Goal: Information Seeking & Learning: Learn about a topic

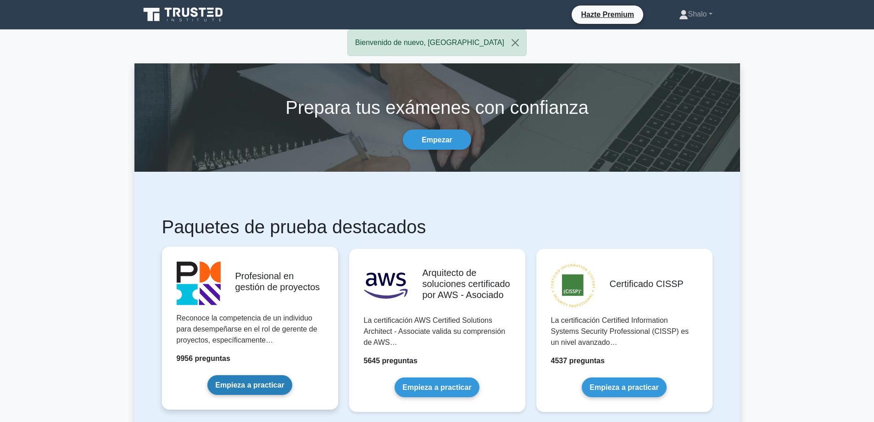
click at [247, 381] on link "Empieza a practicar" at bounding box center [249, 385] width 84 height 20
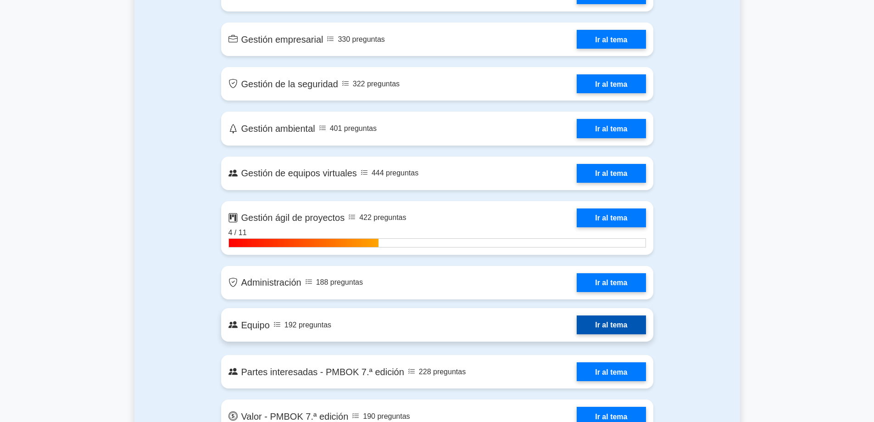
scroll to position [1928, 0]
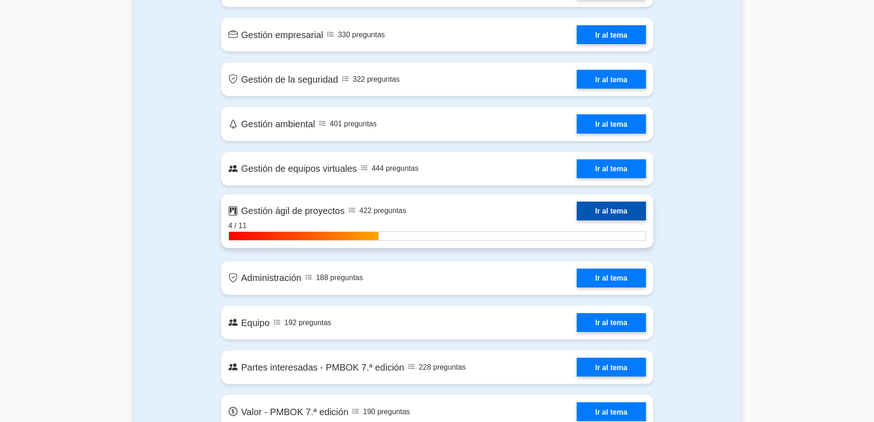
drag, startPoint x: 604, startPoint y: 200, endPoint x: 574, endPoint y: 214, distance: 33.7
click at [604, 201] on link "Ir al tema" at bounding box center [611, 210] width 69 height 19
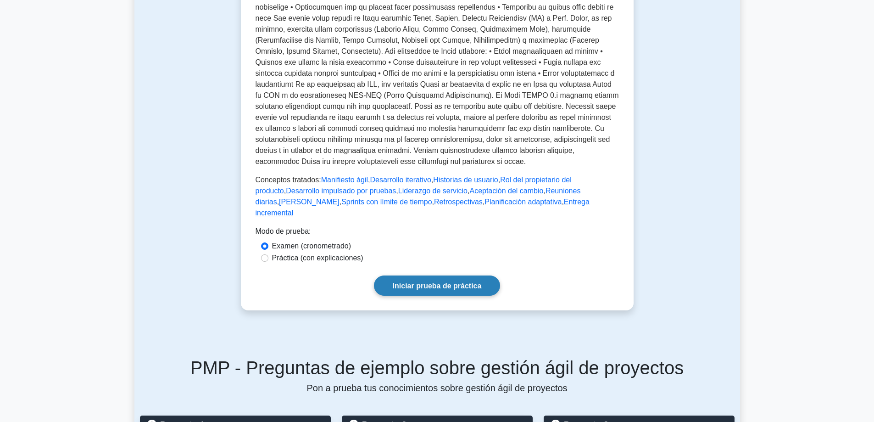
scroll to position [275, 0]
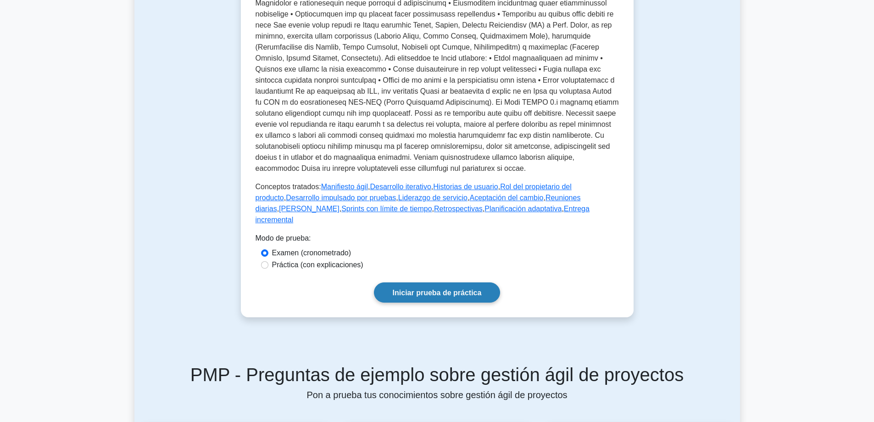
click at [432, 289] on font "Iniciar prueba de práctica" at bounding box center [437, 293] width 89 height 8
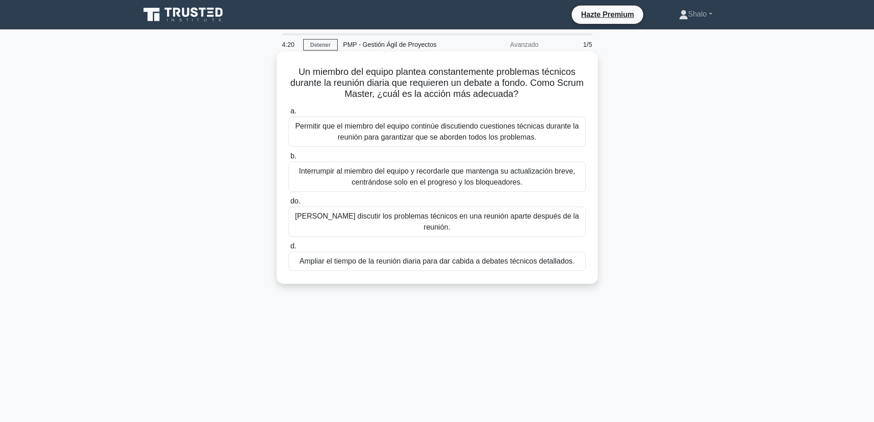
click at [394, 133] on font "Permitir que el miembro del equipo continúe discutiendo cuestiones técnicas dur…" at bounding box center [437, 131] width 284 height 19
click at [289, 114] on input "a. Permitir que el miembro del equipo continúe discutiendo cuestiones técnicas …" at bounding box center [289, 111] width 0 height 6
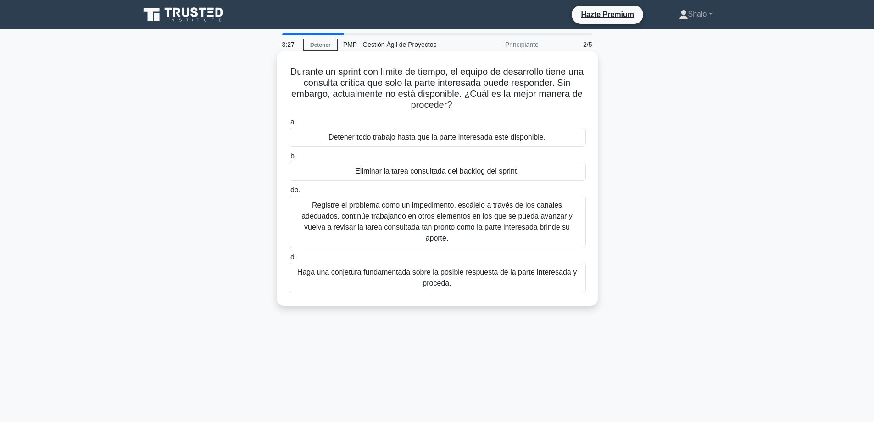
click at [403, 220] on font "Registre el problema como un impedimento, escálelo a través de los canales adec…" at bounding box center [437, 221] width 271 height 41
click at [289, 193] on input "do. Registre el problema como un impedimento, escálelo a través de los canales …" at bounding box center [289, 190] width 0 height 6
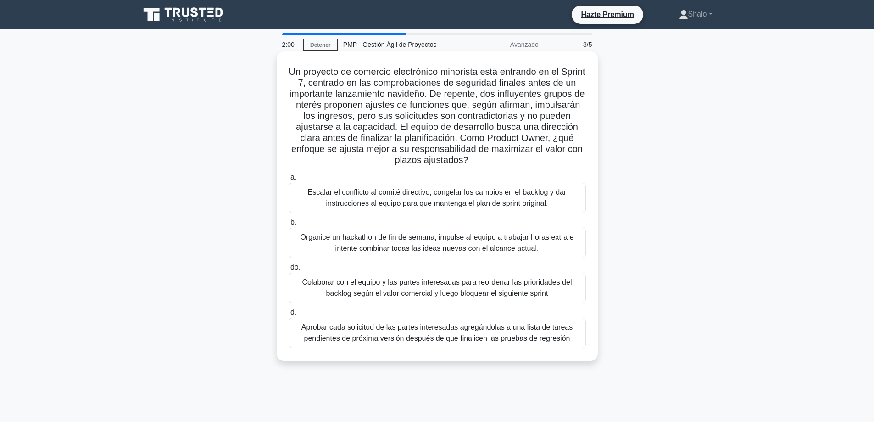
click at [352, 244] on font "Organice un hackathon de fin de semana, impulse al equipo a trabajar horas extr…" at bounding box center [438, 242] width 274 height 19
click at [289, 225] on input "b. Organice un hackathon de fin de semana, impulse al equipo a trabajar horas e…" at bounding box center [289, 222] width 0 height 6
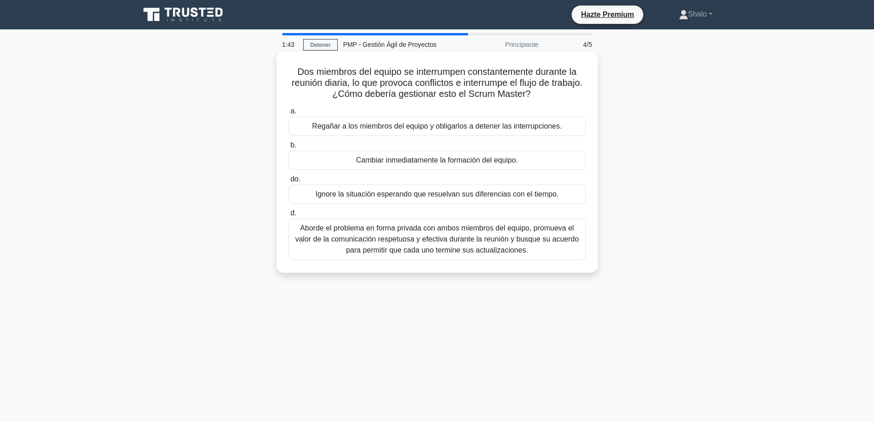
click at [415, 231] on font "Aborde el problema en forma privada con ambos miembros del equipo, promueva el …" at bounding box center [437, 239] width 284 height 30
click at [289, 216] on input "d. Aborde el problema en forma privada con ambos miembros del equipo, promueva …" at bounding box center [289, 213] width 0 height 6
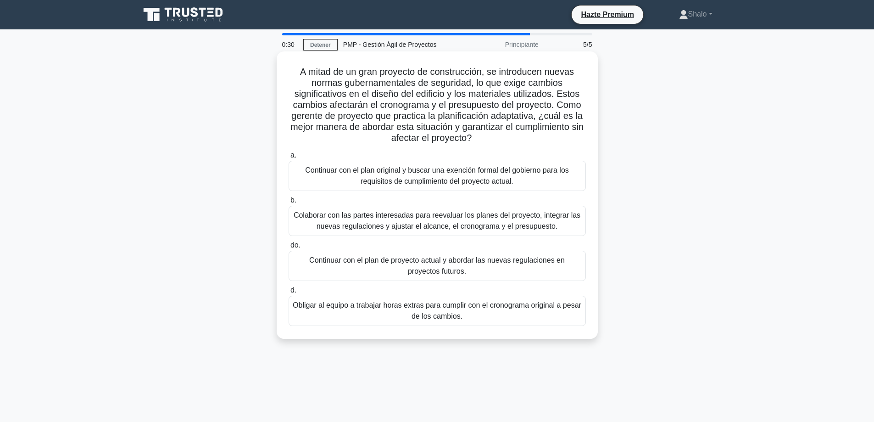
click at [370, 222] on font "Colaborar con las partes interesadas para reevaluar los planes del proyecto, in…" at bounding box center [437, 220] width 287 height 19
click at [289, 203] on input "b. Colaborar con las partes interesadas para reevaluar los planes del proyecto,…" at bounding box center [289, 200] width 0 height 6
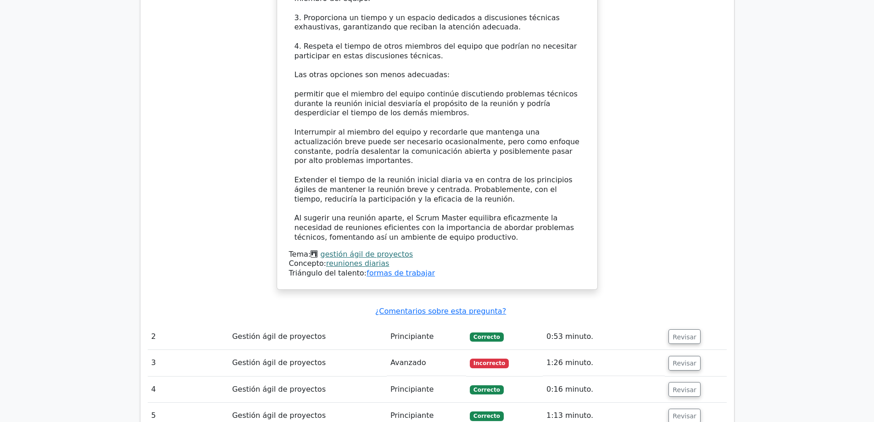
scroll to position [1147, 0]
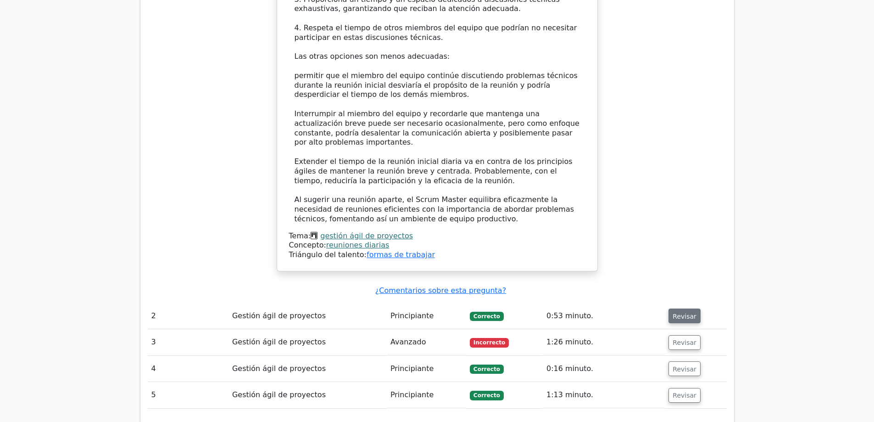
click at [683, 312] on font "Revisar" at bounding box center [685, 315] width 24 height 7
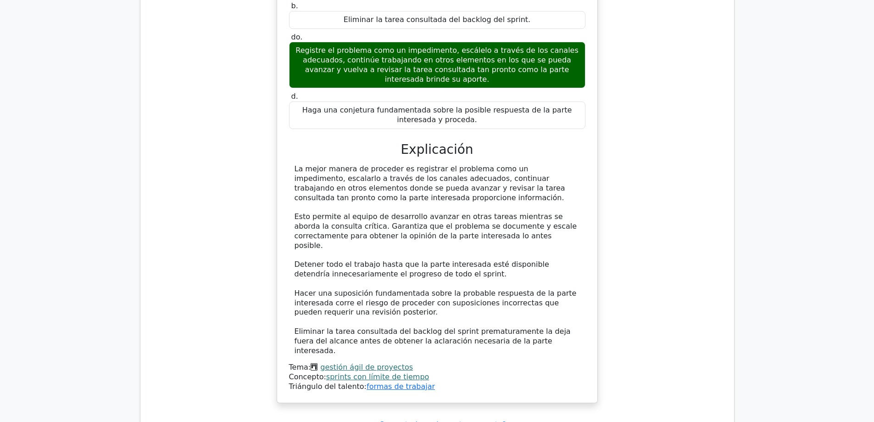
scroll to position [1606, 0]
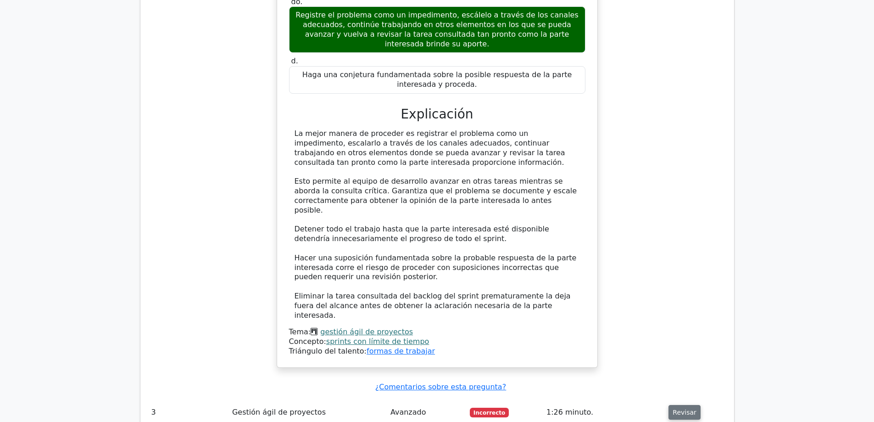
click at [674, 408] on font "Revisar" at bounding box center [685, 411] width 24 height 7
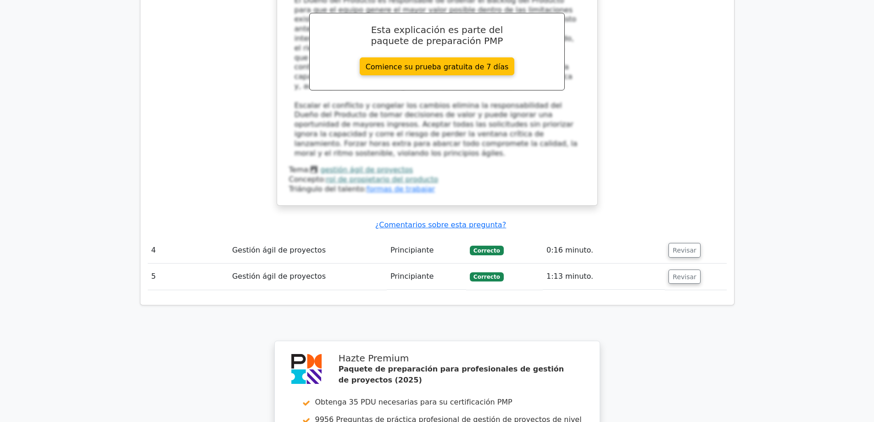
scroll to position [2387, 0]
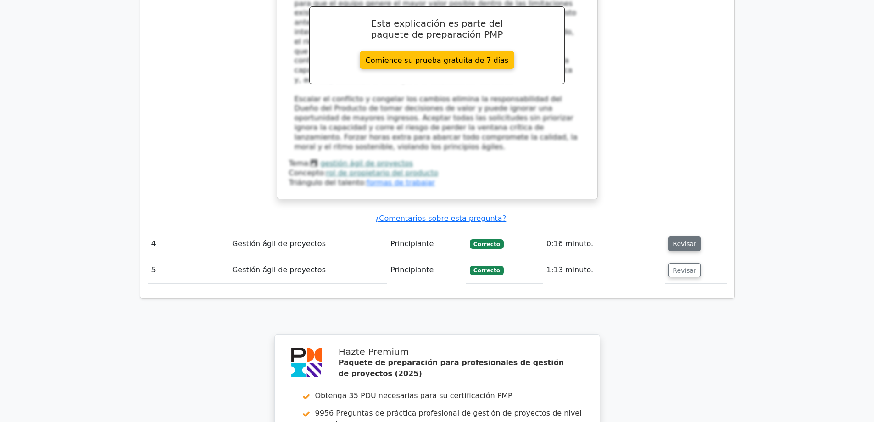
click at [681, 240] on font "Revisar" at bounding box center [685, 243] width 24 height 7
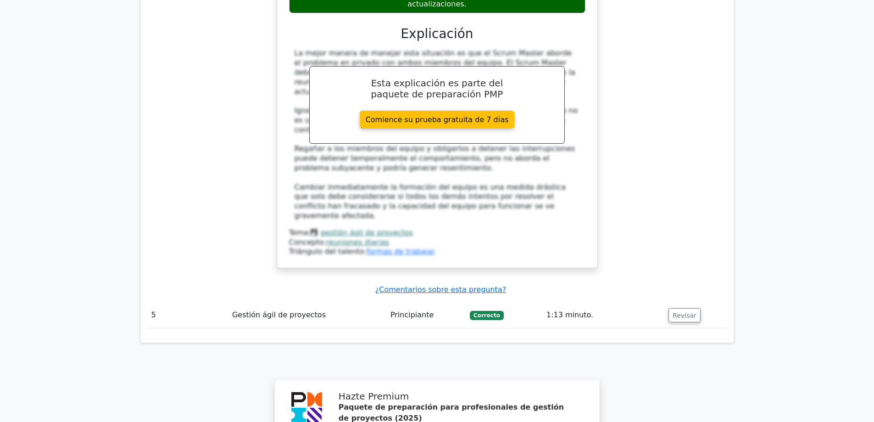
scroll to position [2846, 0]
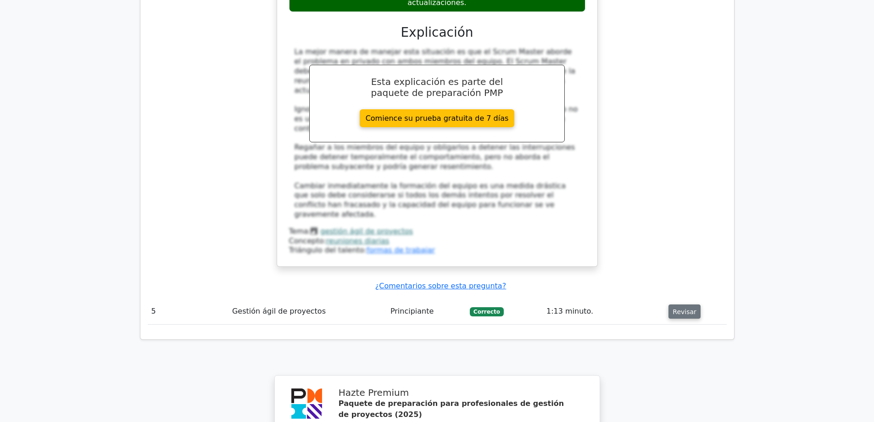
click at [688, 308] on font "Revisar" at bounding box center [685, 311] width 24 height 7
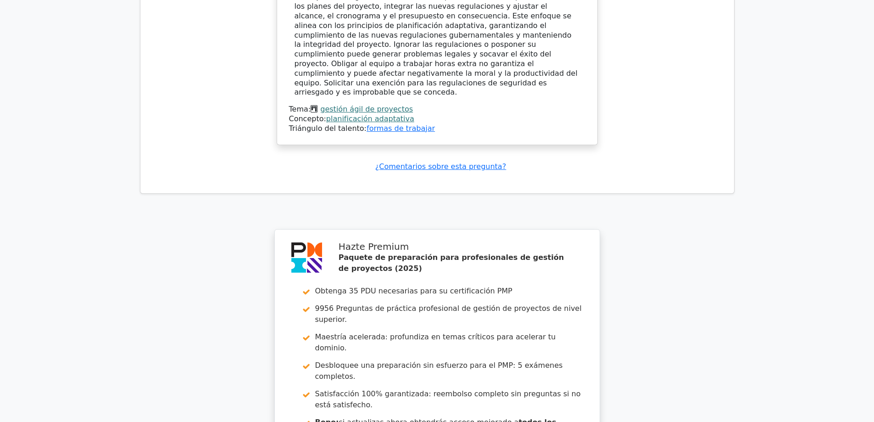
scroll to position [3515, 0]
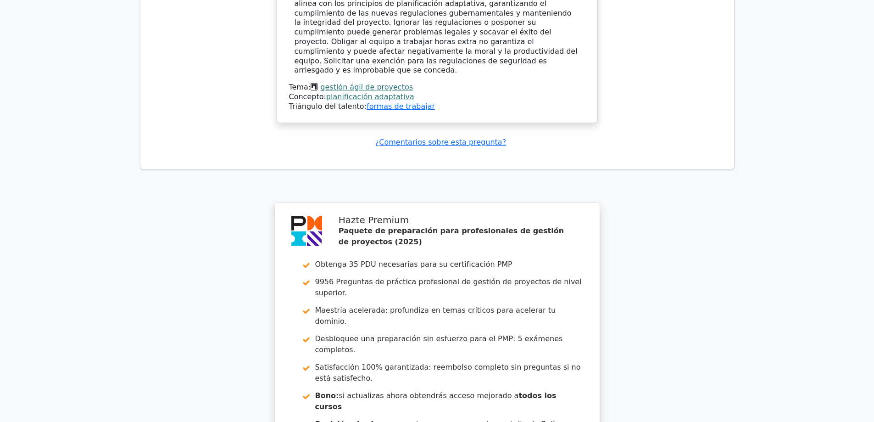
drag, startPoint x: 401, startPoint y: 281, endPoint x: 386, endPoint y: 282, distance: 14.7
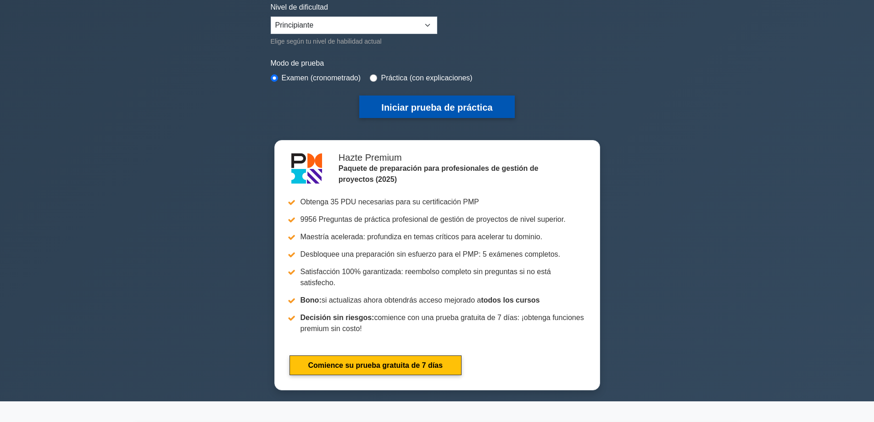
click at [434, 106] on font "Iniciar prueba de práctica" at bounding box center [436, 107] width 111 height 10
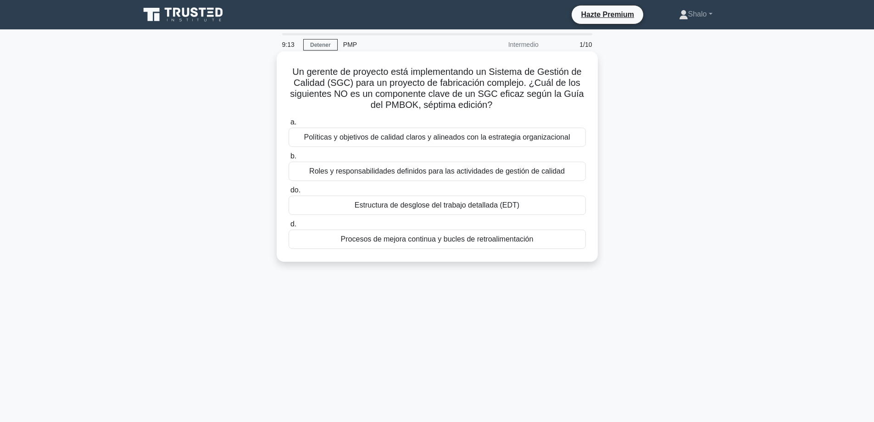
click at [332, 135] on font "Políticas y objetivos de calidad claros y alineados con la estrategia organizac…" at bounding box center [437, 137] width 266 height 8
click at [289, 125] on input "a. Políticas y objetivos de calidad claros y alineados con la estrategia organi…" at bounding box center [289, 122] width 0 height 6
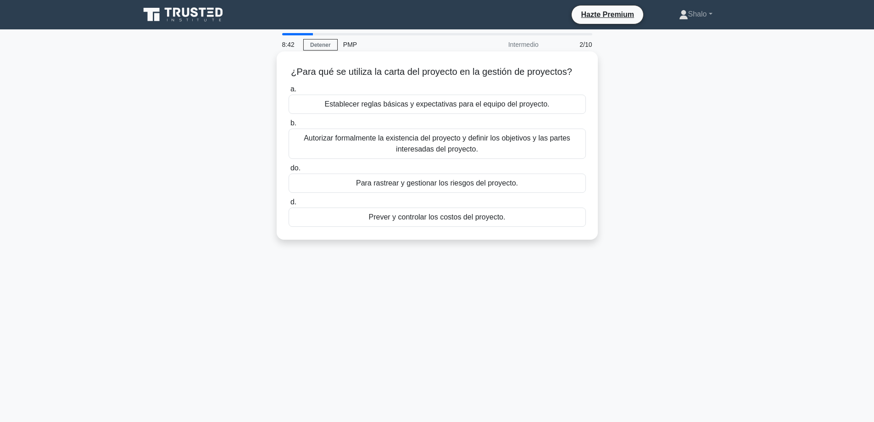
click at [370, 145] on font "Autorizar formalmente la existencia del proyecto y definir los objetivos y las …" at bounding box center [437, 144] width 289 height 22
click at [289, 126] on input "b. Autorizar formalmente la existencia del proyecto y definir los objetivos y l…" at bounding box center [289, 123] width 0 height 6
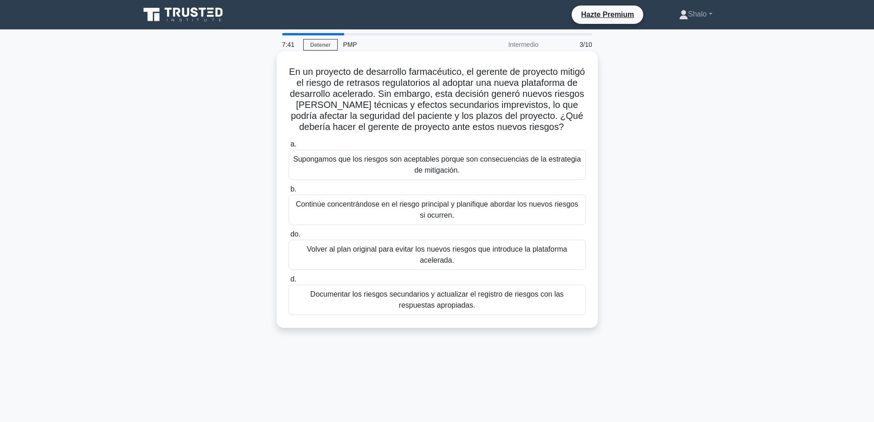
click at [429, 174] on font "Supongamos que los riesgos son aceptables porque son consecuencias de la estrat…" at bounding box center [437, 164] width 288 height 19
click at [289, 147] on input "a. Supongamos que los riesgos son aceptables porque son consecuencias de la est…" at bounding box center [289, 144] width 0 height 6
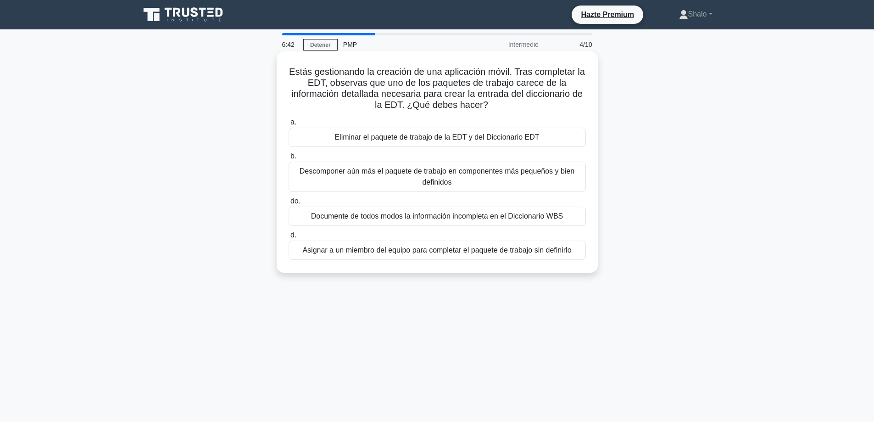
click at [370, 218] on font "Documente de todos modos la información incompleta en el Diccionario WBS" at bounding box center [437, 216] width 252 height 8
click at [289, 204] on input "do. Documente de todos modos la información incompleta en el Diccionario WBS" at bounding box center [289, 201] width 0 height 6
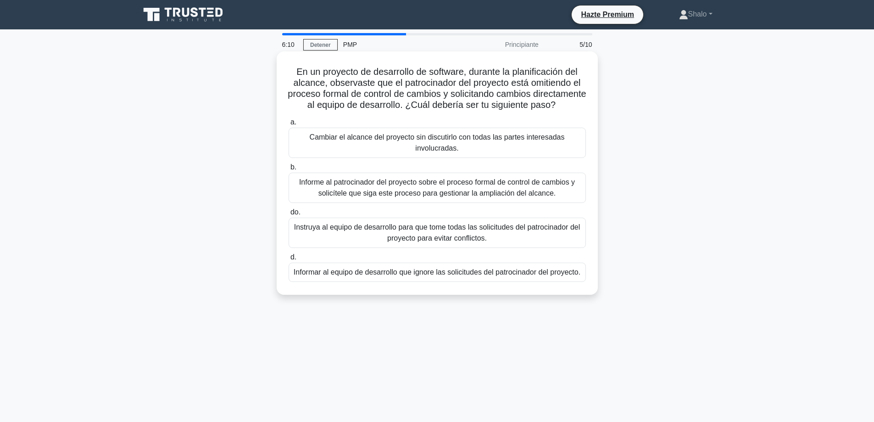
click at [385, 197] on font "Informe al patrocinador del proyecto sobre el proceso formal de control de camb…" at bounding box center [437, 187] width 276 height 19
click at [289, 170] on input "b. Informe al patrocinador del proyecto sobre el proceso formal de control de c…" at bounding box center [289, 167] width 0 height 6
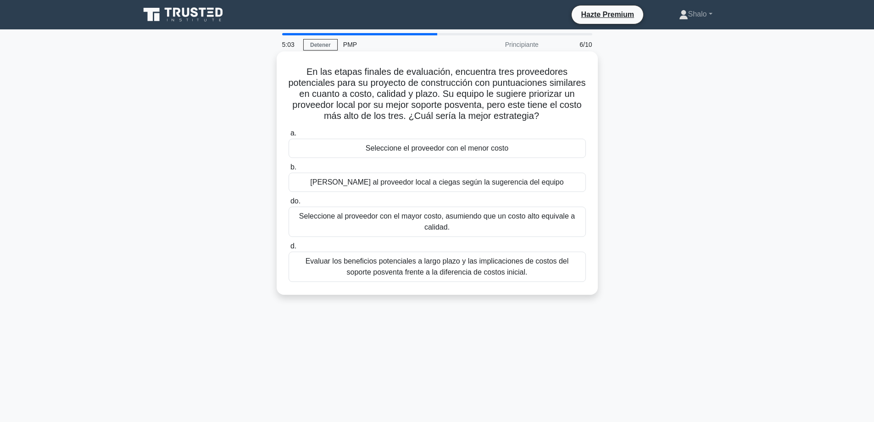
click at [437, 151] on font "Seleccione el proveedor con el menor costo" at bounding box center [437, 148] width 143 height 8
click at [289, 136] on input "a. Seleccione el proveedor con el menor costo" at bounding box center [289, 133] width 0 height 6
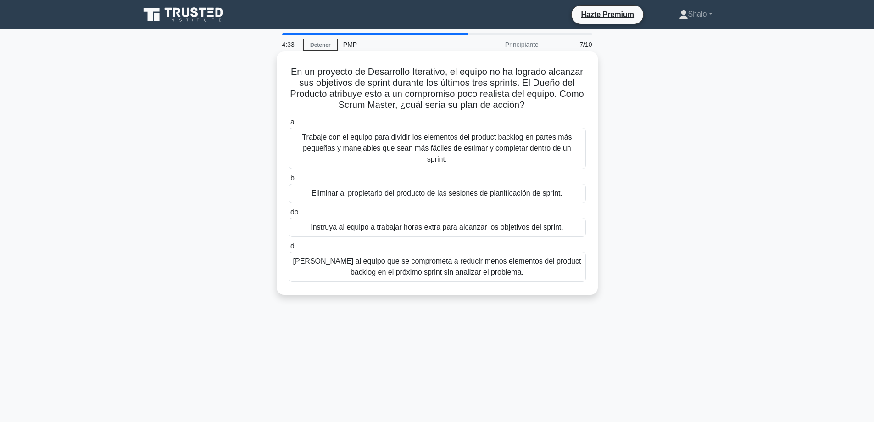
click at [427, 147] on font "Trabaje con el equipo para dividir los elementos del product backlog en partes …" at bounding box center [437, 148] width 270 height 30
click at [289, 125] on input "a. Trabaje con el equipo para dividir los elementos del product backlog en part…" at bounding box center [289, 122] width 0 height 6
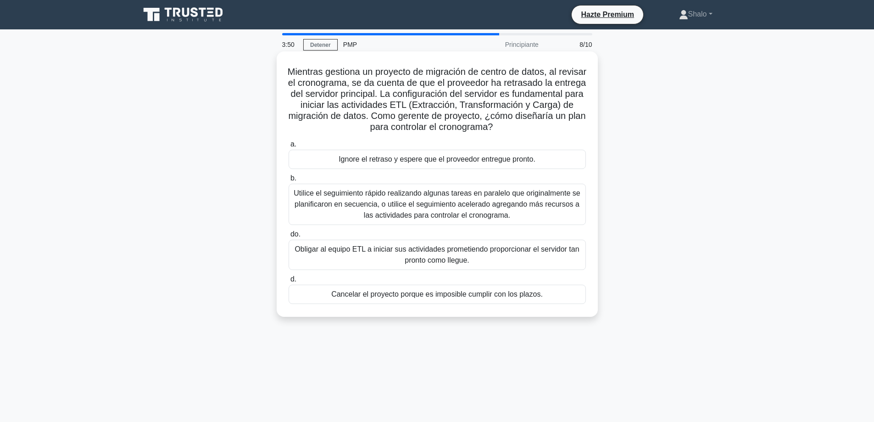
click at [347, 200] on font "Utilice el seguimiento rápido realizando algunas tareas en paralelo que origina…" at bounding box center [437, 204] width 286 height 30
click at [289, 181] on input "b. Utilice el seguimiento rápido realizando algunas tareas en paralelo que orig…" at bounding box center [289, 178] width 0 height 6
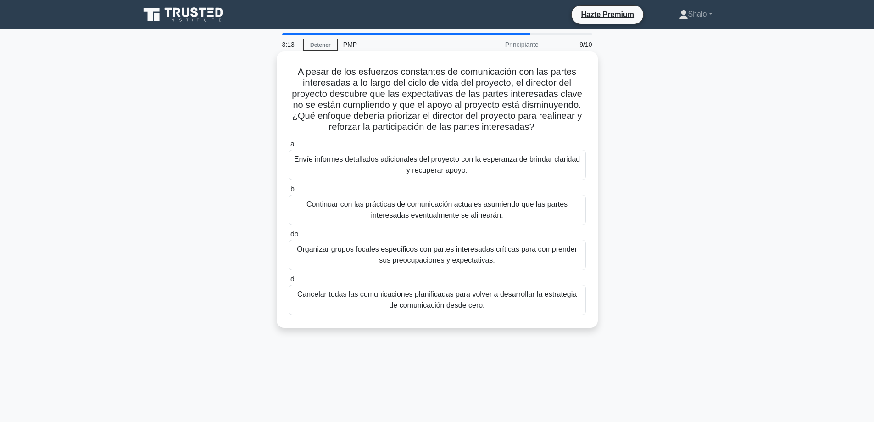
click at [422, 250] on font "Organizar grupos focales específicos con partes interesadas críticas para compr…" at bounding box center [437, 254] width 280 height 19
click at [289, 237] on input "do. Organizar grupos focales específicos con partes interesadas críticas para c…" at bounding box center [289, 234] width 0 height 6
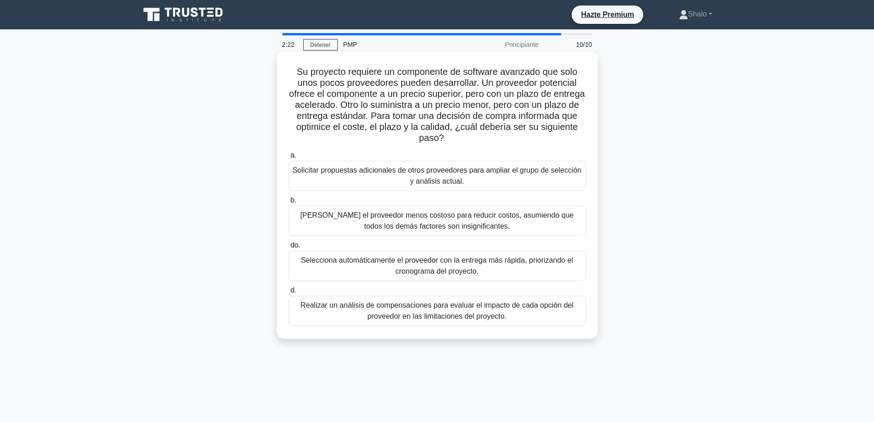
click at [407, 173] on font "Solicitar propuestas adicionales de otros proveedores para ampliar el grupo de …" at bounding box center [437, 175] width 289 height 19
click at [313, 169] on font "Solicitar propuestas adicionales de otros proveedores para ampliar el grupo de …" at bounding box center [437, 175] width 289 height 19
click at [289, 158] on input "a. Solicitar propuestas adicionales de otros proveedores para ampliar el grupo …" at bounding box center [289, 155] width 0 height 6
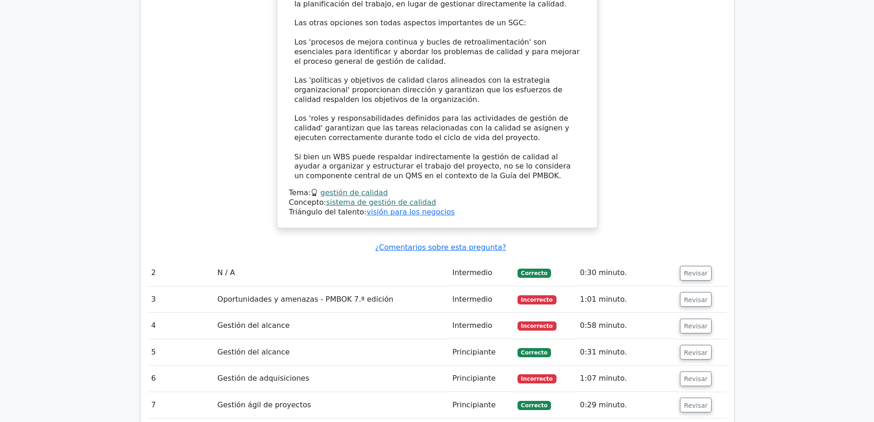
scroll to position [1296, 0]
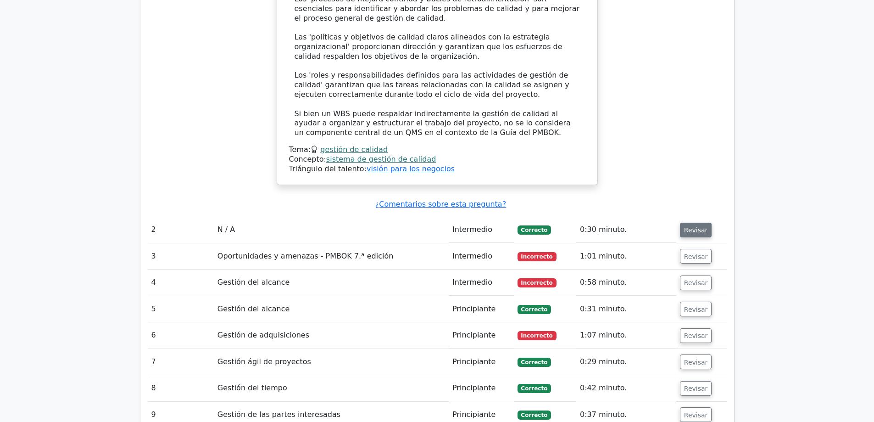
click at [692, 226] on font "Revisar" at bounding box center [696, 229] width 24 height 7
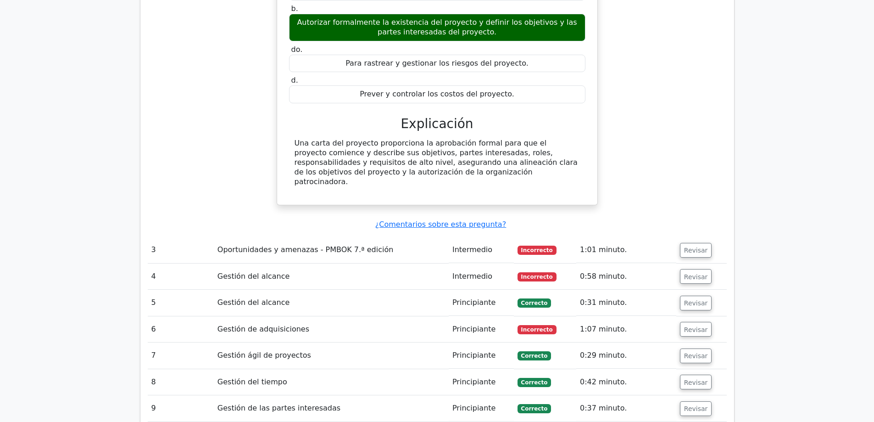
scroll to position [1663, 0]
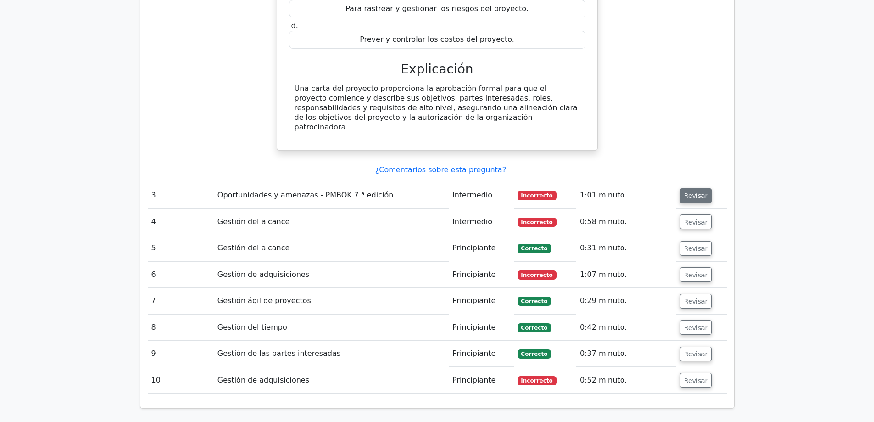
click at [689, 192] on font "Revisar" at bounding box center [696, 195] width 24 height 7
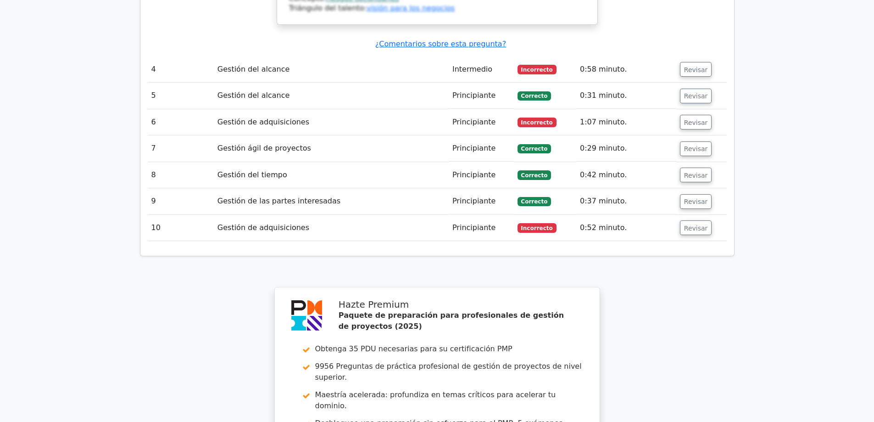
scroll to position [2074, 0]
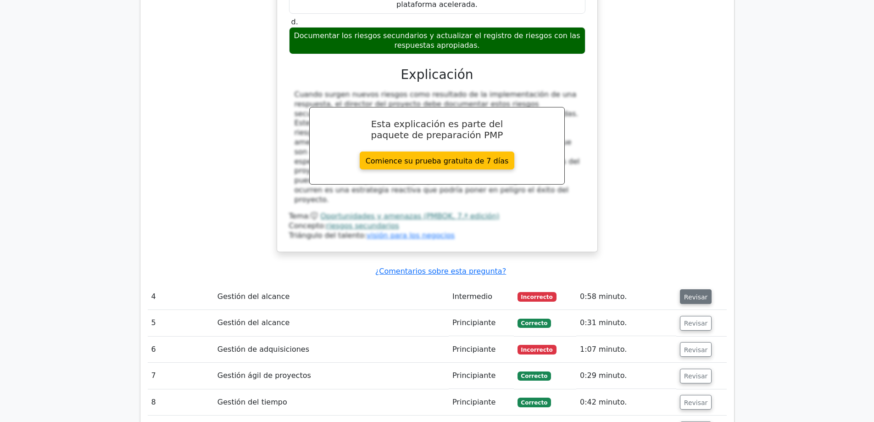
click at [691, 293] on font "Revisar" at bounding box center [696, 296] width 24 height 7
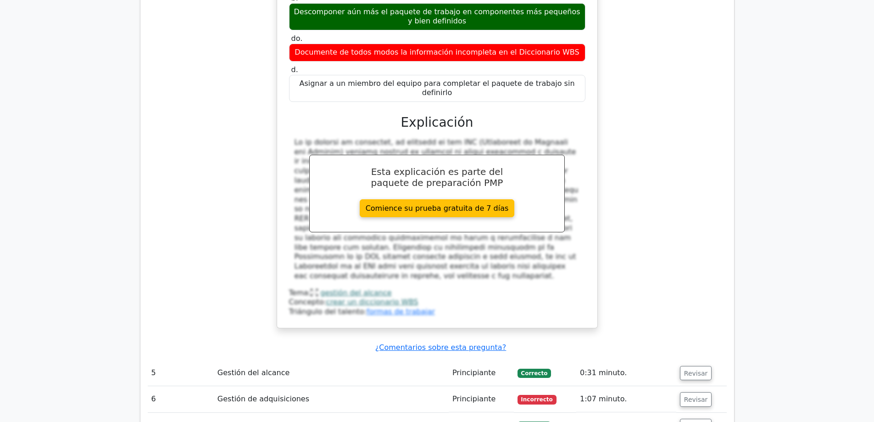
scroll to position [2487, 0]
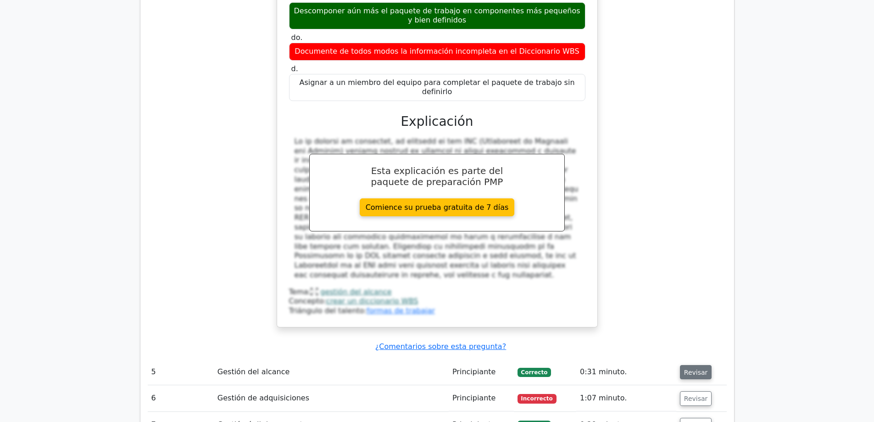
click at [689, 368] on font "Revisar" at bounding box center [696, 371] width 24 height 7
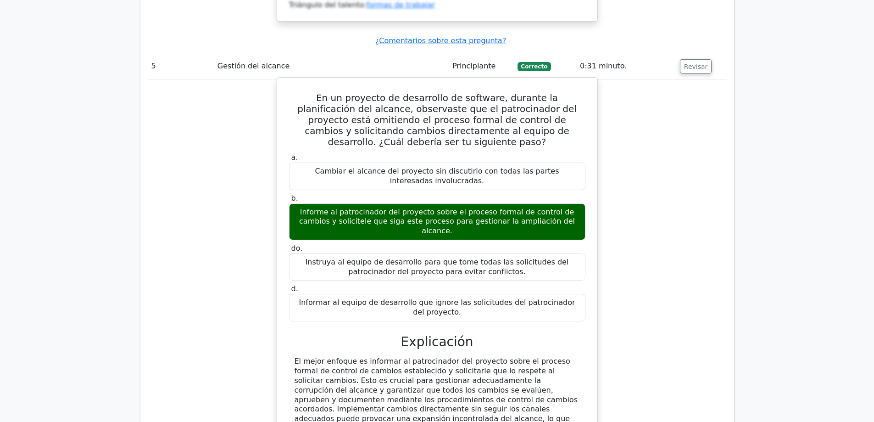
scroll to position [2854, 0]
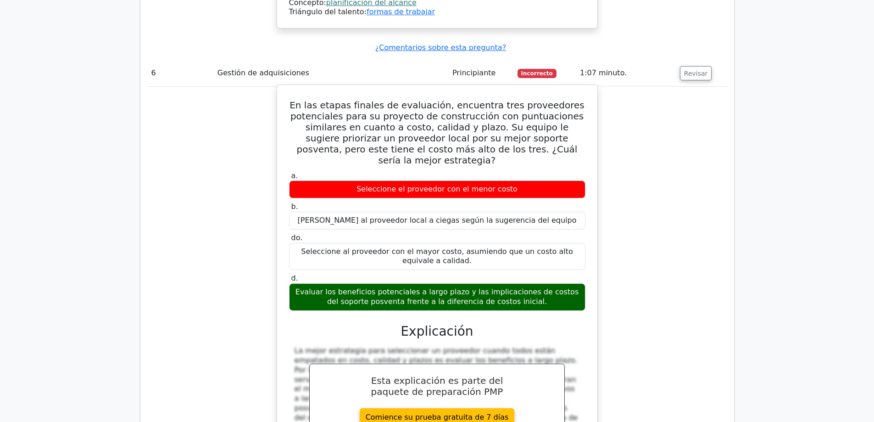
scroll to position [3359, 0]
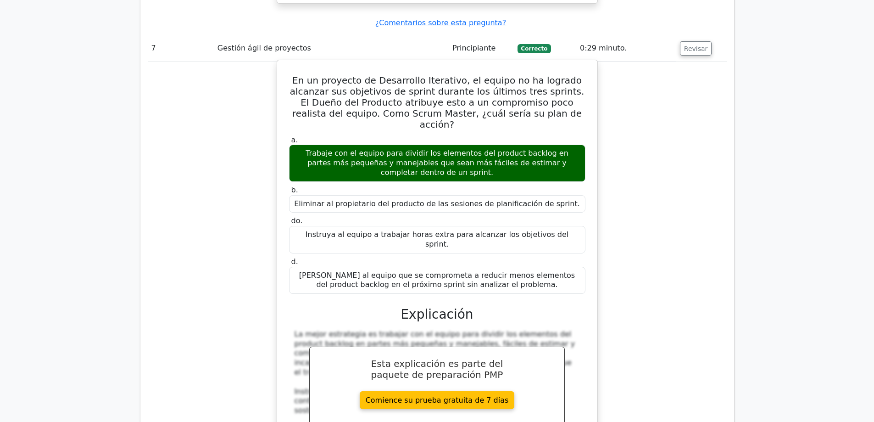
scroll to position [3864, 0]
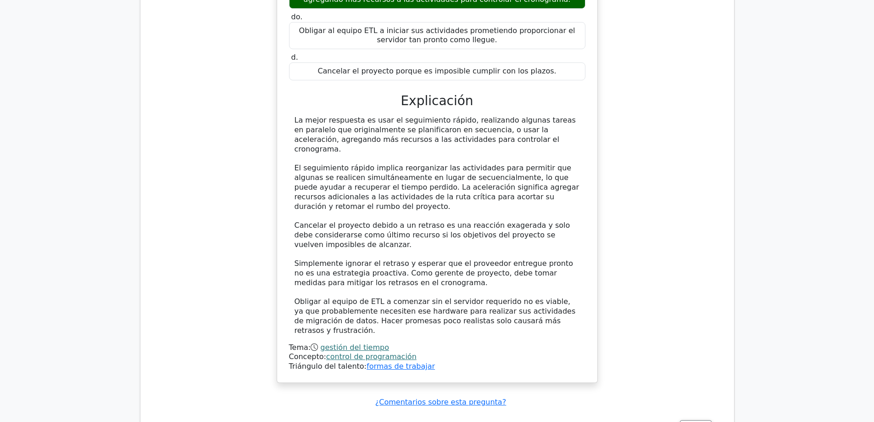
scroll to position [4553, 0]
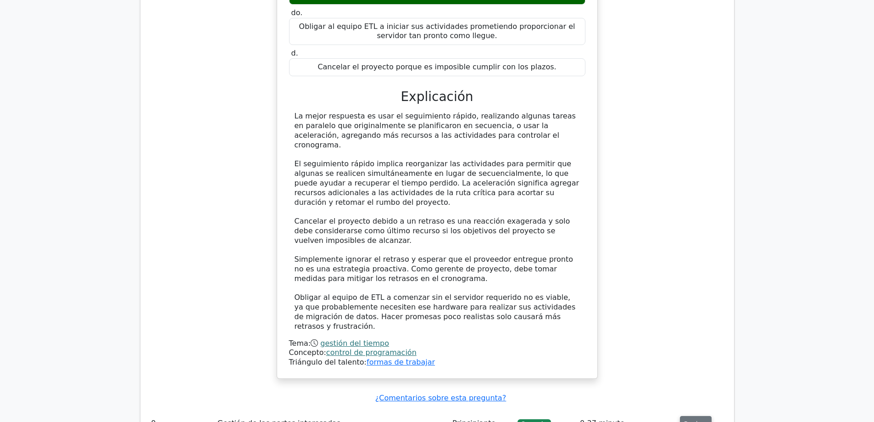
click at [688, 420] on font "Revisar" at bounding box center [696, 423] width 24 height 7
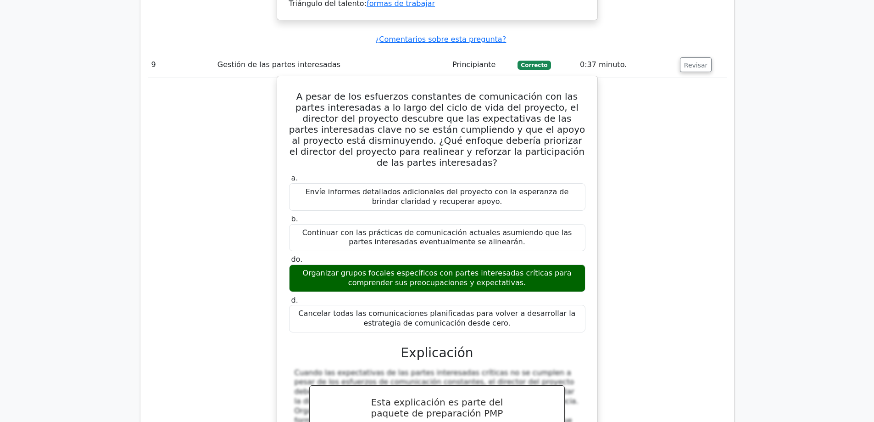
scroll to position [5057, 0]
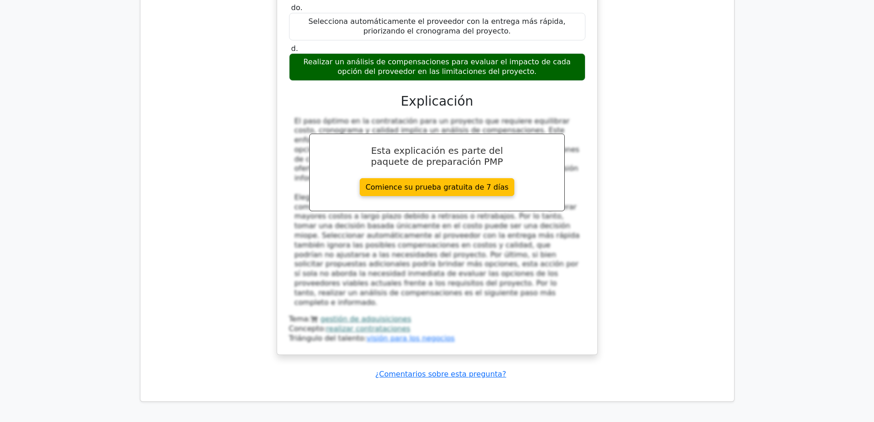
scroll to position [5869, 0]
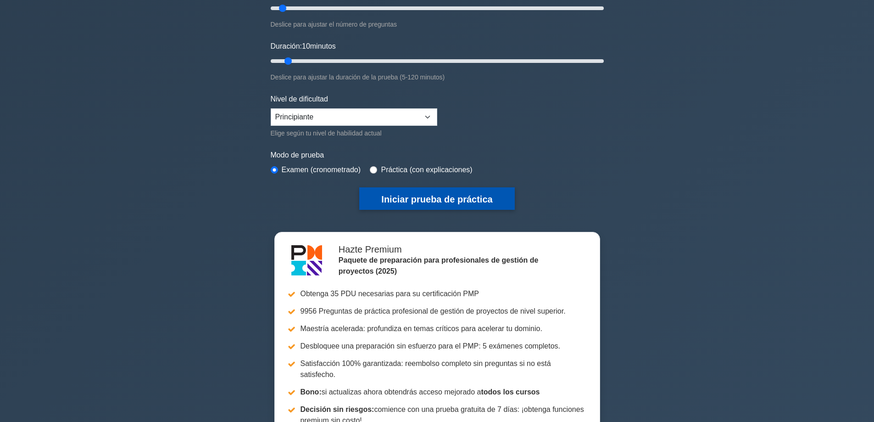
click at [425, 197] on font "Iniciar prueba de práctica" at bounding box center [436, 199] width 111 height 10
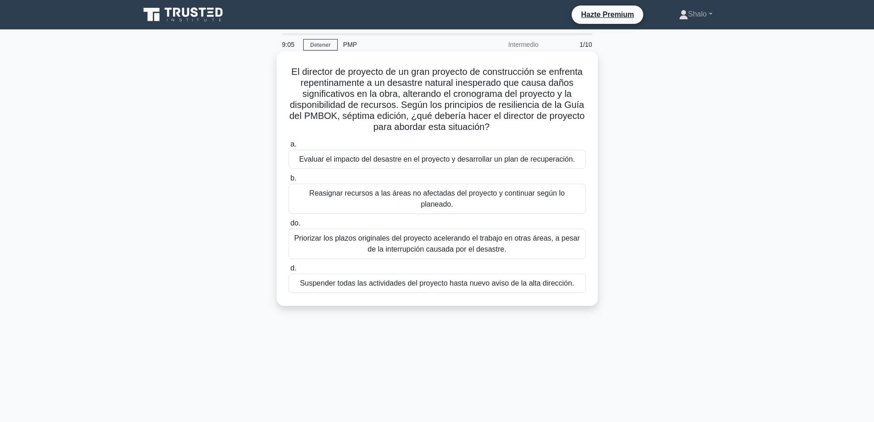
drag, startPoint x: 287, startPoint y: 72, endPoint x: 469, endPoint y: 121, distance: 188.0
click at [510, 131] on h5 "El director de proyecto de un gran proyecto de construcción se enfrenta repenti…" at bounding box center [437, 99] width 299 height 67
copy font "El director de proyecto de un gran proyecto de construcción se enfrenta repenti…"
click at [396, 157] on font "Evaluar el impacto del desastre en el proyecto y desarrollar un plan de recuper…" at bounding box center [437, 159] width 276 height 8
click at [289, 147] on input "a. Evaluar el impacto del desastre en el proyecto y desarrollar un plan de recu…" at bounding box center [289, 144] width 0 height 6
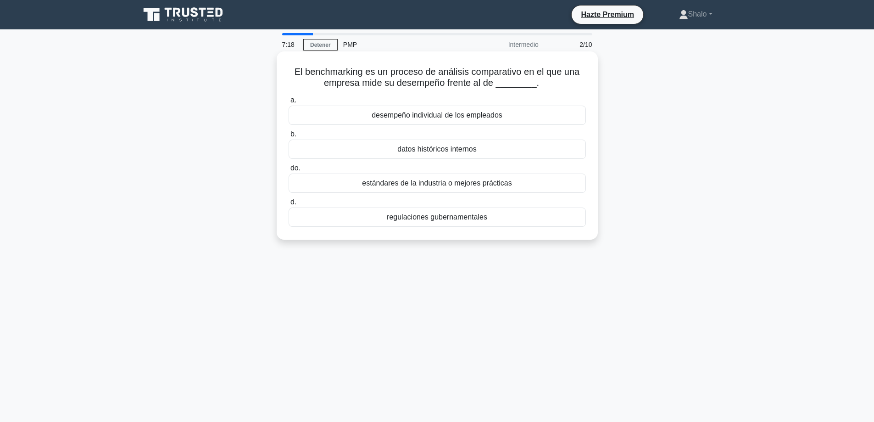
click at [442, 114] on font "desempeño individual de los empleados" at bounding box center [437, 115] width 131 height 8
click at [289, 103] on input "a. desempeño individual de los empleados" at bounding box center [289, 100] width 0 height 6
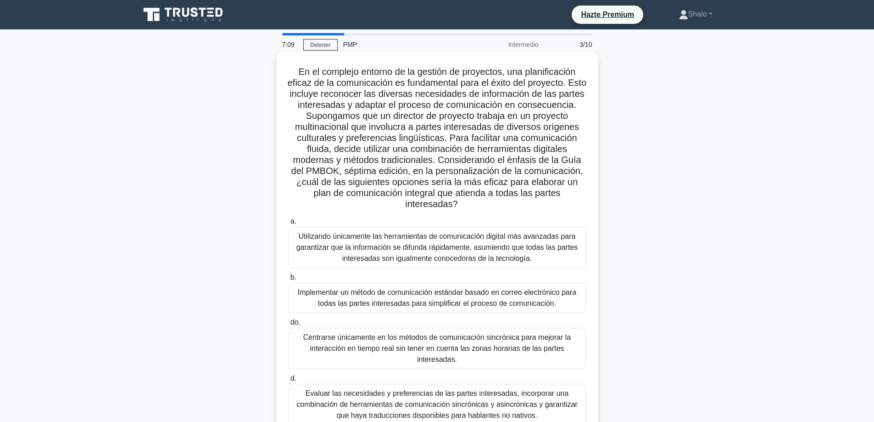
drag, startPoint x: 336, startPoint y: 78, endPoint x: 498, endPoint y: 207, distance: 206.8
click at [498, 207] on h5 "En el complejo entorno de la gestión de proyectos, una planificación eficaz de …" at bounding box center [437, 138] width 299 height 144
copy font "n el complejo entorno de la gestión de proyectos, una planificación eficaz de l…"
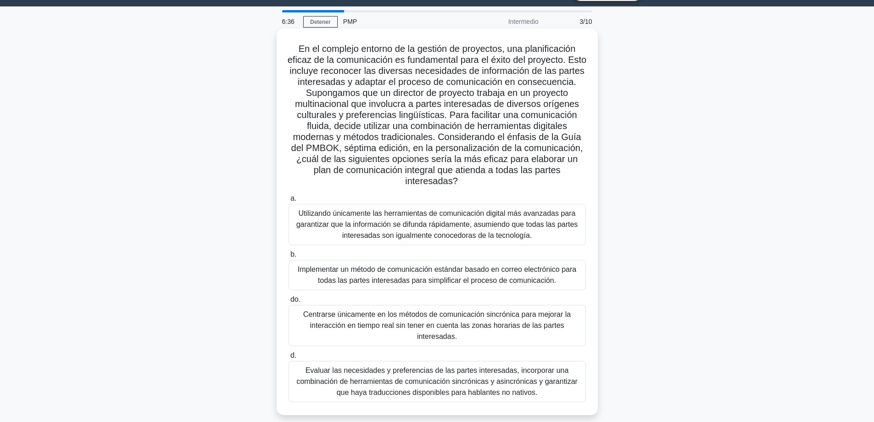
scroll to position [46, 0]
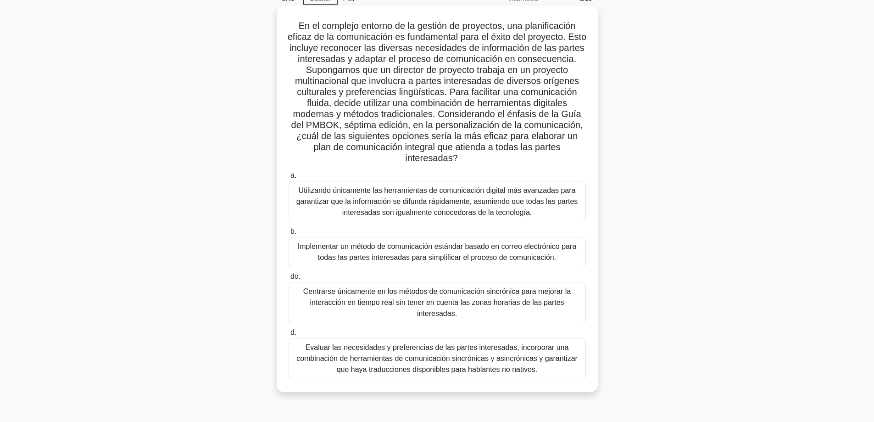
click at [369, 248] on font "Implementar un método de comunicación estándar basado en correo electrónico par…" at bounding box center [437, 251] width 279 height 19
click at [289, 235] on input "b. Implementar un método de comunicación estándar basado en correo electrónico …" at bounding box center [289, 232] width 0 height 6
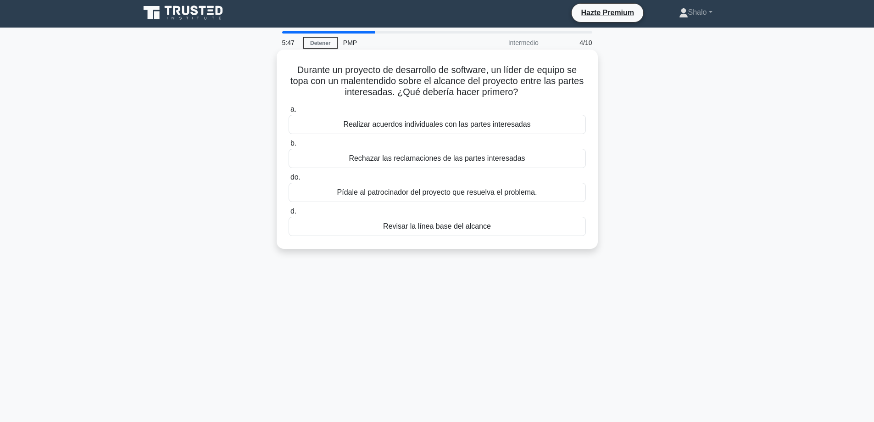
scroll to position [0, 0]
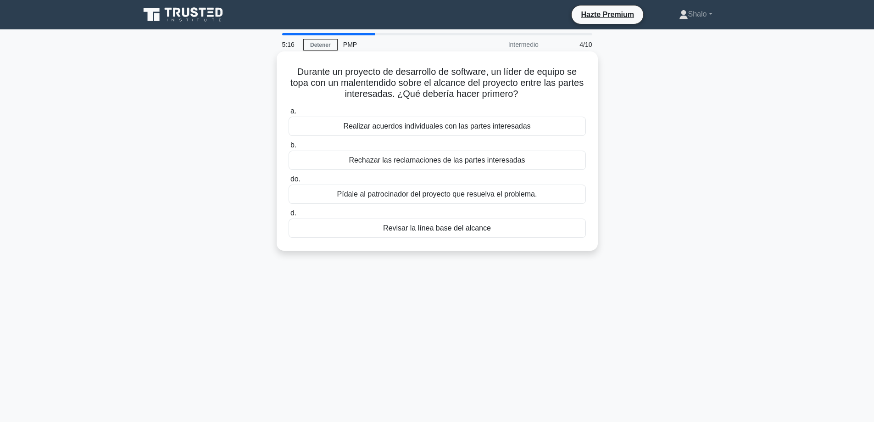
click at [421, 194] on font "Pídale al patrocinador del proyecto que resuelva el problema." at bounding box center [437, 194] width 200 height 8
click at [289, 182] on input "do. Pídale al patrocinador del proyecto que resuelva el problema." at bounding box center [289, 179] width 0 height 6
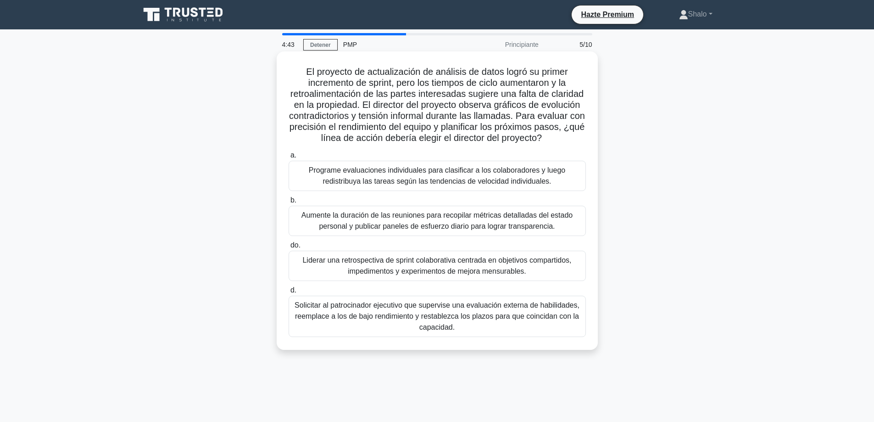
click at [411, 178] on font "Programe evaluaciones individuales para clasificar a los colaboradores y luego …" at bounding box center [437, 175] width 257 height 19
click at [289, 158] on input "a. Programe evaluaciones individuales para clasificar a los colaboradores y lue…" at bounding box center [289, 155] width 0 height 6
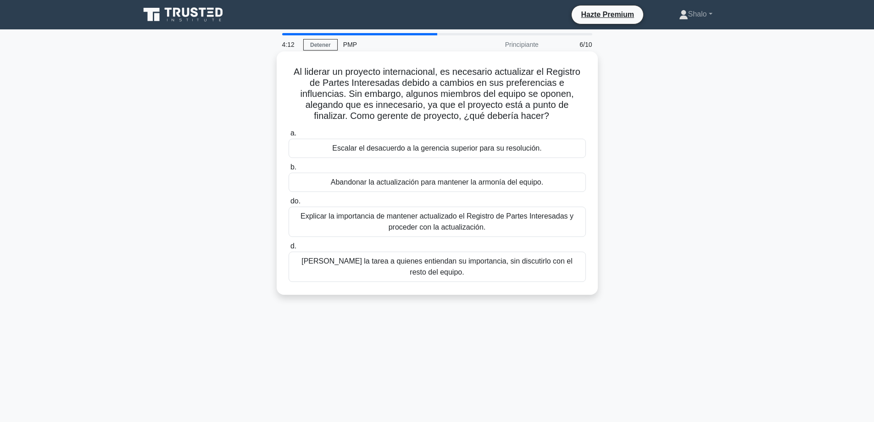
click at [329, 214] on font "Explicar la importancia de mantener actualizado el Registro de Partes Interesad…" at bounding box center [437, 221] width 273 height 19
click at [289, 204] on input "do. Explicar la importancia de mantener actualizado el Registro de Partes Inter…" at bounding box center [289, 201] width 0 height 6
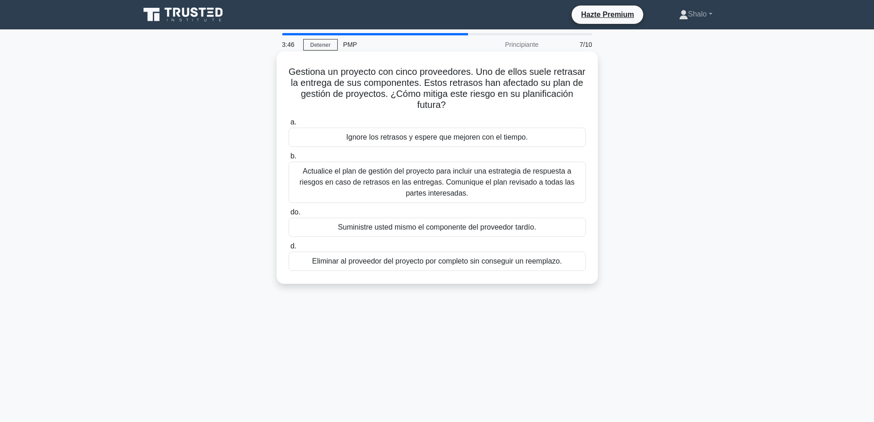
click at [378, 181] on font "Actualice el plan de gestión del proyecto para incluir una estrategia de respue…" at bounding box center [437, 182] width 275 height 30
click at [289, 159] on input "b. Actualice el plan de gestión del proyecto para incluir una estrategia de res…" at bounding box center [289, 156] width 0 height 6
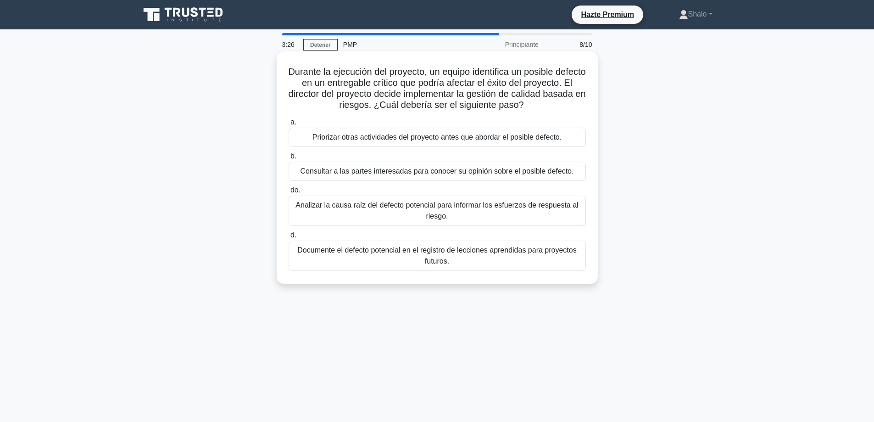
click at [381, 211] on font "Analizar la causa raíz del defecto potencial para informar los esfuerzos de res…" at bounding box center [437, 211] width 289 height 22
click at [289, 193] on input "do. Analizar la causa raíz del defecto potencial para informar los esfuerzos de…" at bounding box center [289, 190] width 0 height 6
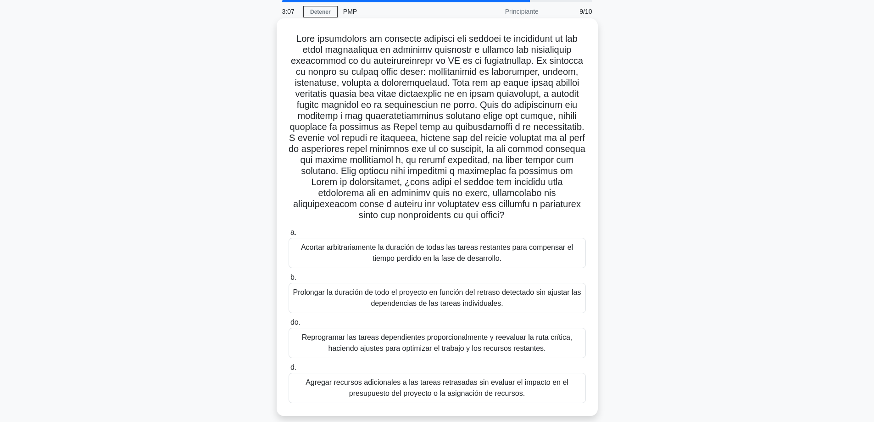
scroll to position [74, 0]
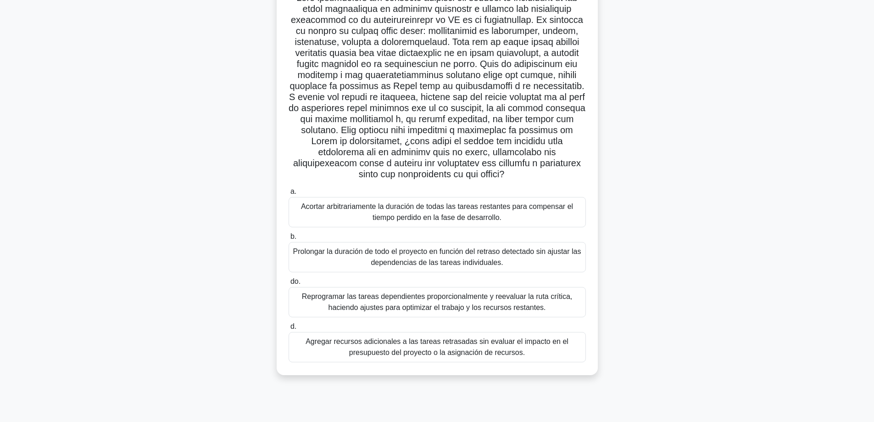
click at [429, 254] on font "Prolongar la duración de todo el proyecto en función del retraso detectado sin …" at bounding box center [437, 256] width 288 height 19
click at [289, 240] on input "b. Prolongar la duración de todo el proyecto en función del retraso detectado s…" at bounding box center [289, 237] width 0 height 6
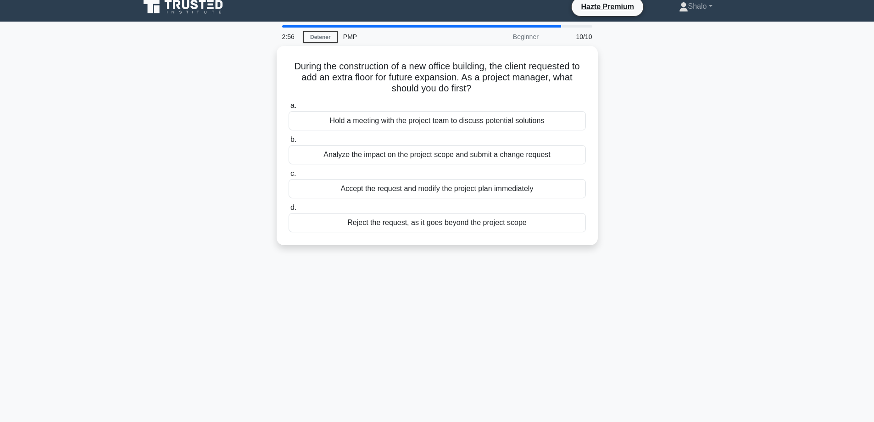
scroll to position [0, 0]
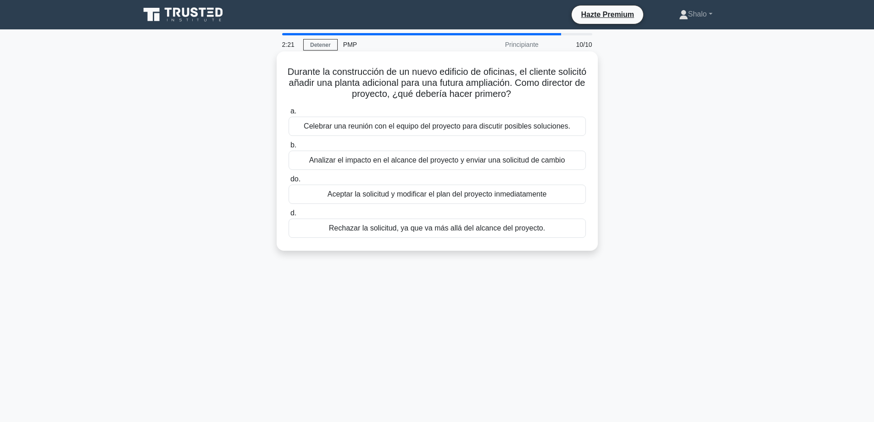
click at [392, 160] on font "Analizar el impacto en el alcance del proyecto y enviar una solicitud de cambio" at bounding box center [437, 160] width 256 height 8
drag, startPoint x: 326, startPoint y: 154, endPoint x: 320, endPoint y: 156, distance: 6.4
click at [326, 154] on div "Analizar el impacto en el alcance del proyecto y enviar una solicitud de cambio" at bounding box center [437, 160] width 297 height 19
click at [289, 148] on input "b. Analizar el impacto en el alcance del proyecto y enviar una solicitud de cam…" at bounding box center [289, 145] width 0 height 6
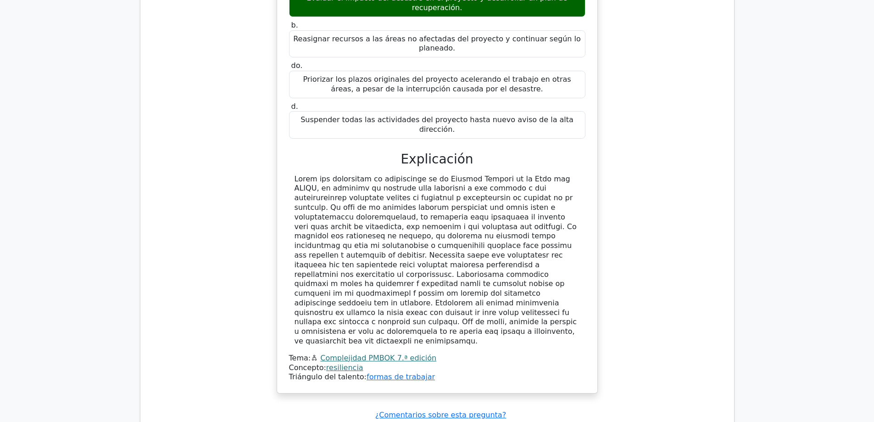
scroll to position [1193, 0]
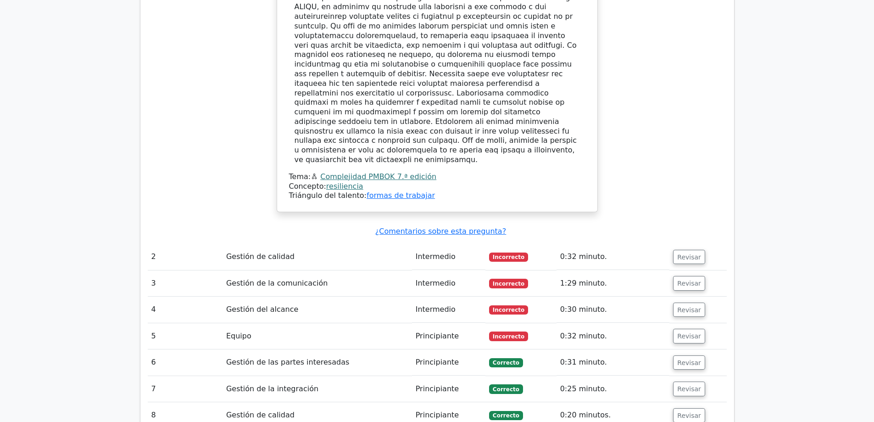
click at [296, 244] on td "Gestión de calidad" at bounding box center [318, 257] width 190 height 26
click at [687, 253] on font "Revisar" at bounding box center [689, 256] width 24 height 7
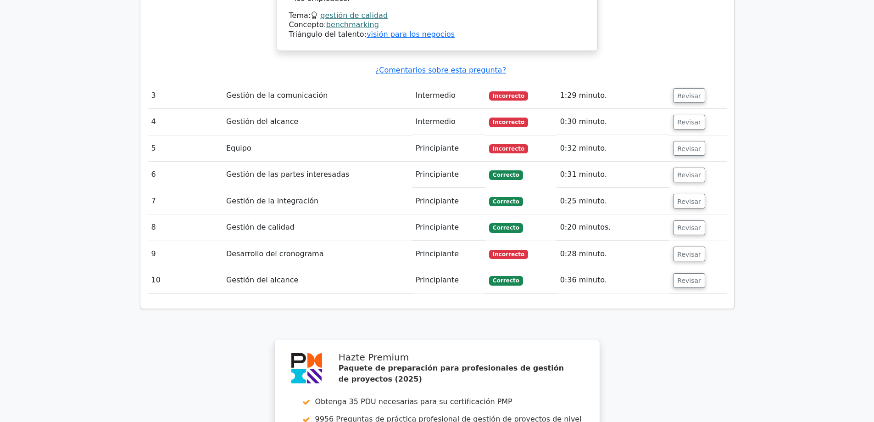
scroll to position [2020, 0]
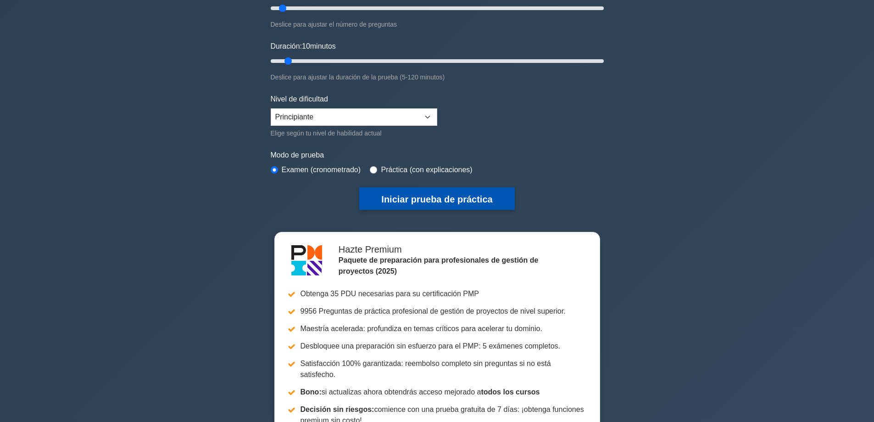
drag, startPoint x: 413, startPoint y: 195, endPoint x: 408, endPoint y: 197, distance: 5.1
click at [414, 194] on font "Iniciar prueba de práctica" at bounding box center [436, 199] width 111 height 10
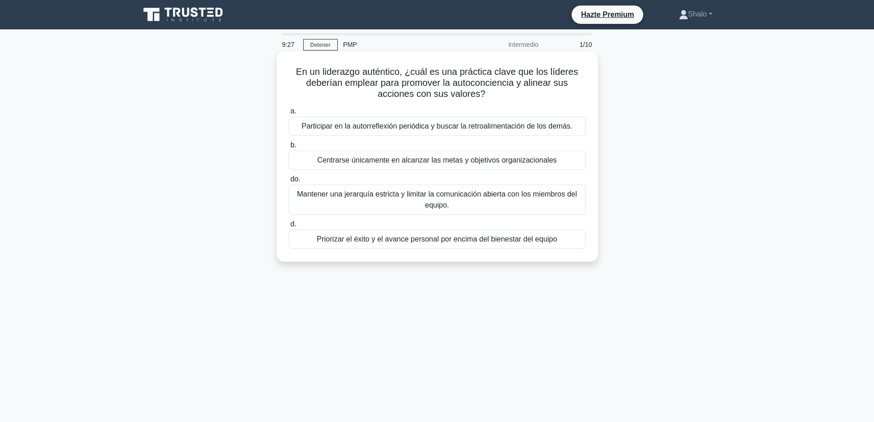
click at [381, 126] on font "Participar en la autorreflexión periódica y buscar la retroalimentación de los …" at bounding box center [437, 126] width 271 height 8
click at [289, 114] on input "a. Participar en la autorreflexión periódica y buscar la retroalimentación de l…" at bounding box center [289, 111] width 0 height 6
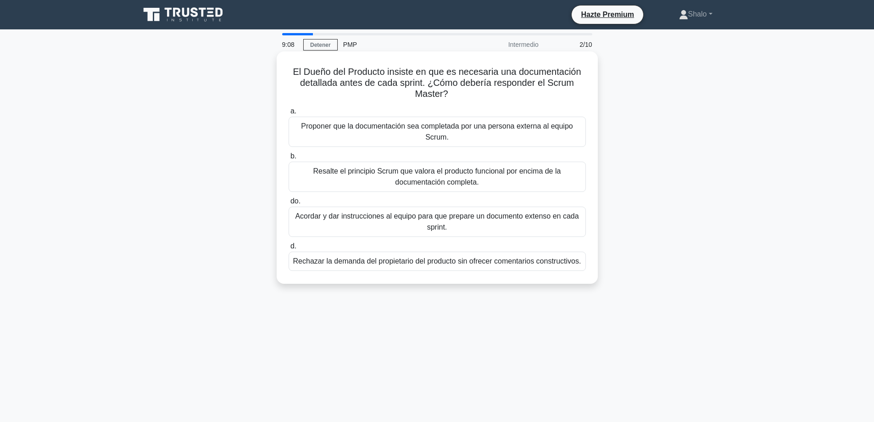
click at [415, 129] on font "Proponer que la documentación sea completada por una persona externa al equipo …" at bounding box center [437, 131] width 272 height 19
click at [289, 114] on input "a. Proponer que la documentación sea completada por una persona externa al equi…" at bounding box center [289, 111] width 0 height 6
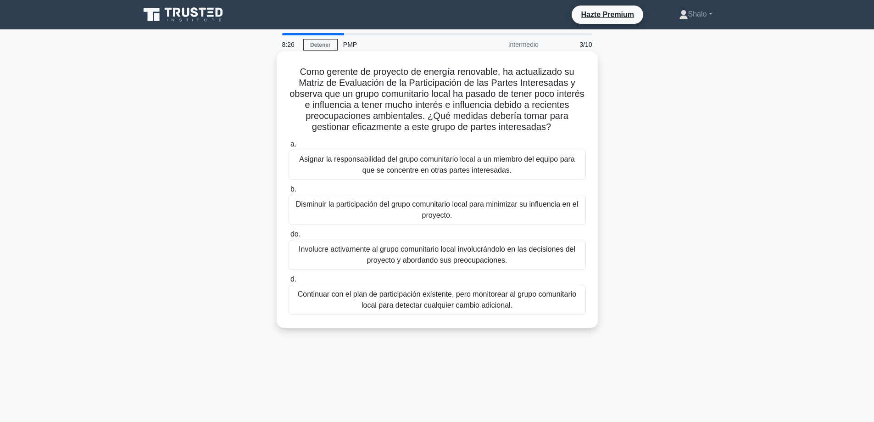
click at [353, 160] on font "Asignar la responsabilidad del grupo comunitario local a un miembro del equipo …" at bounding box center [436, 164] width 275 height 19
click at [289, 147] on input "a. Asignar la responsabilidad del grupo comunitario local a un miembro del equi…" at bounding box center [289, 144] width 0 height 6
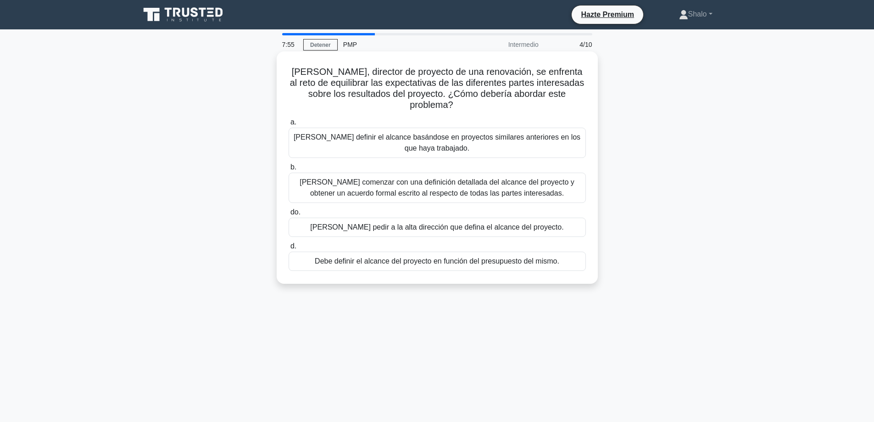
click at [369, 177] on font "Debería comenzar con una definición detallada del alcance del proyecto y obtene…" at bounding box center [437, 188] width 289 height 22
click at [289, 170] on input "b. Debería comenzar con una definición detallada del alcance del proyecto y obt…" at bounding box center [289, 167] width 0 height 6
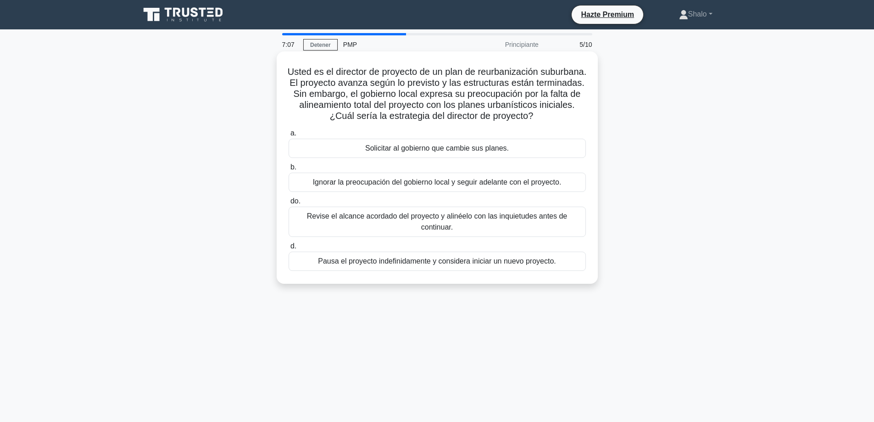
click at [388, 228] on font "Revise el alcance acordado del proyecto y alinéelo con las inquietudes antes de…" at bounding box center [437, 221] width 260 height 19
click at [289, 204] on input "do. Revise el alcance acordado del proyecto y alinéelo con las inquietudes ante…" at bounding box center [289, 201] width 0 height 6
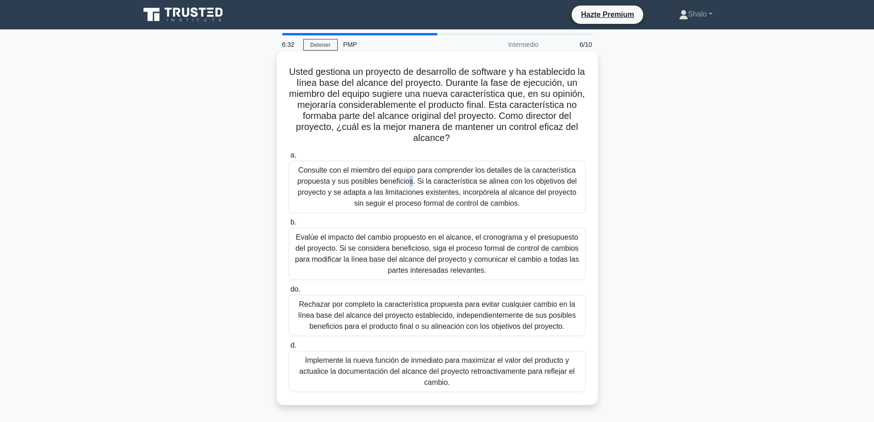
click at [330, 169] on font "Consulte con el miembro del equipo para comprender los detalles de la caracterí…" at bounding box center [437, 186] width 280 height 41
click at [313, 169] on font "Consulte con el miembro del equipo para comprender los detalles de la caracterí…" at bounding box center [437, 186] width 280 height 41
click at [289, 158] on input "a. Consulte con el miembro del equipo para comprender los detalles de la caract…" at bounding box center [289, 155] width 0 height 6
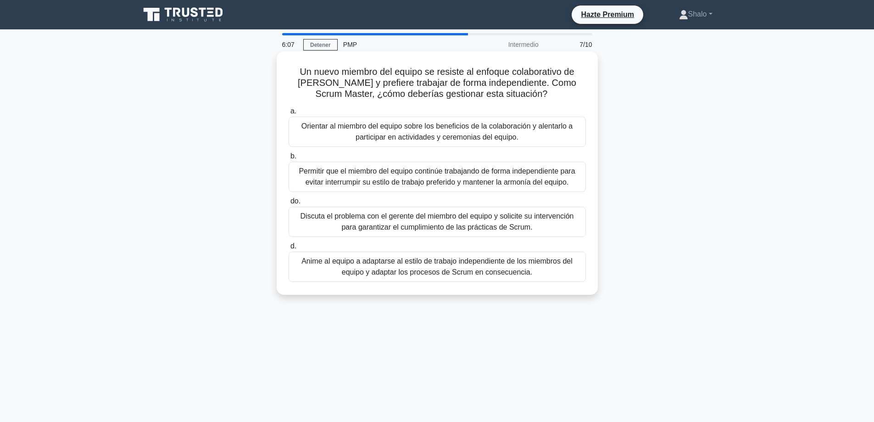
click at [420, 139] on font "Orientar al miembro del equipo sobre los beneficios de la colaboración y alenta…" at bounding box center [437, 131] width 271 height 19
click at [289, 114] on input "a. Orientar al miembro del equipo sobre los beneficios de la colaboración y ale…" at bounding box center [289, 111] width 0 height 6
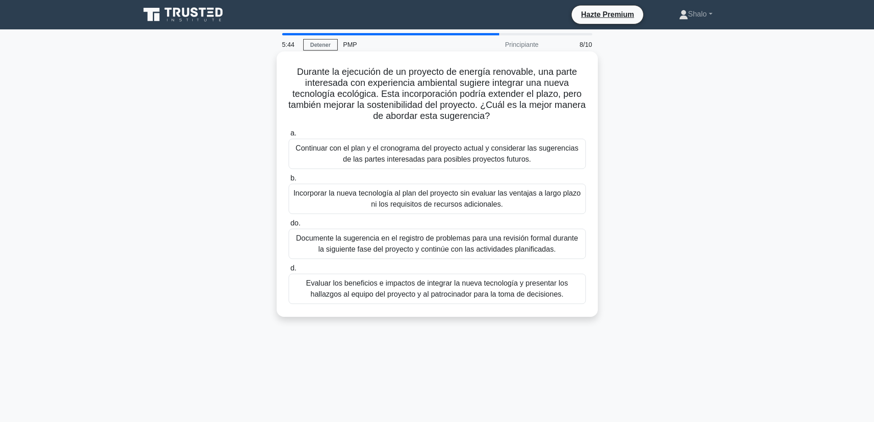
drag, startPoint x: 403, startPoint y: 287, endPoint x: 403, endPoint y: 294, distance: 7.4
click at [403, 294] on font "Evaluar los beneficios e impactos de integrar la nueva tecnología y presentar l…" at bounding box center [437, 288] width 262 height 19
drag, startPoint x: 378, startPoint y: 285, endPoint x: 393, endPoint y: 297, distance: 19.6
click at [382, 291] on font "Evaluar los beneficios e impactos de integrar la nueva tecnología y presentar l…" at bounding box center [437, 288] width 262 height 19
click at [322, 290] on font "Evaluar los beneficios e impactos de integrar la nueva tecnología y presentar l…" at bounding box center [437, 288] width 262 height 19
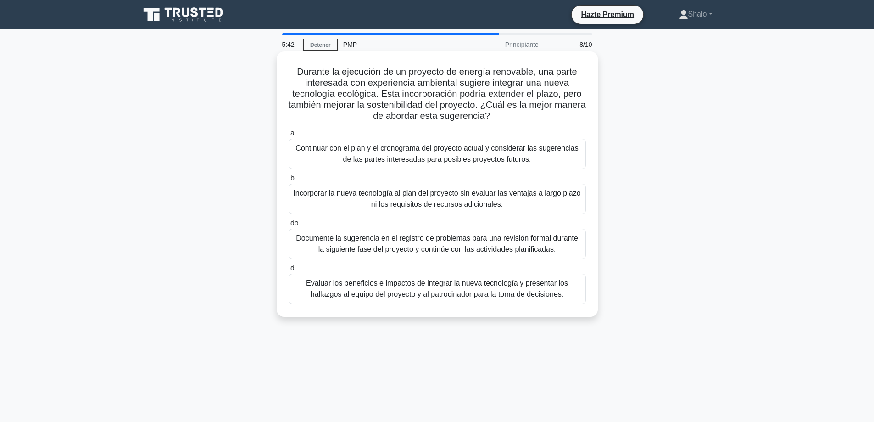
click at [305, 280] on font "Evaluar los beneficios e impactos de integrar la nueva tecnología y presentar l…" at bounding box center [437, 289] width 289 height 22
click at [289, 271] on input "d. Evaluar los beneficios e impactos de integrar la nueva tecnología y presenta…" at bounding box center [289, 268] width 0 height 6
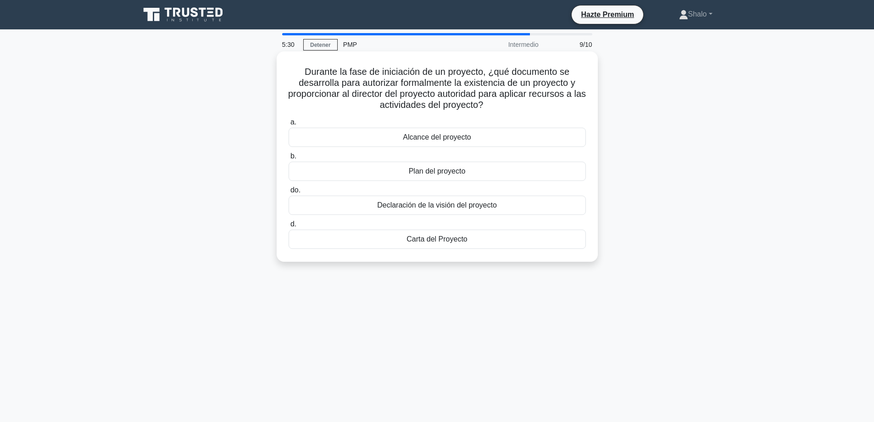
click at [438, 135] on font "Alcance del proyecto" at bounding box center [437, 137] width 68 height 8
click at [289, 125] on input "a. Alcance del proyecto" at bounding box center [289, 122] width 0 height 6
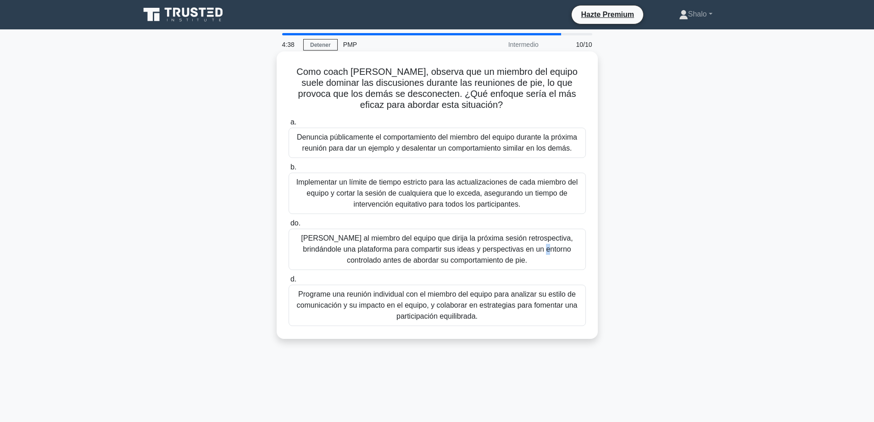
click at [431, 243] on font "Pídale al miembro del equipo que dirija la próxima sesión retrospectiva, brindá…" at bounding box center [437, 249] width 272 height 30
click at [359, 243] on font "Pídale al miembro del equipo que dirija la próxima sesión retrospectiva, brindá…" at bounding box center [437, 249] width 272 height 30
click at [289, 226] on input "do. Pídale al miembro del equipo que dirija la próxima sesión retrospectiva, br…" at bounding box center [289, 223] width 0 height 6
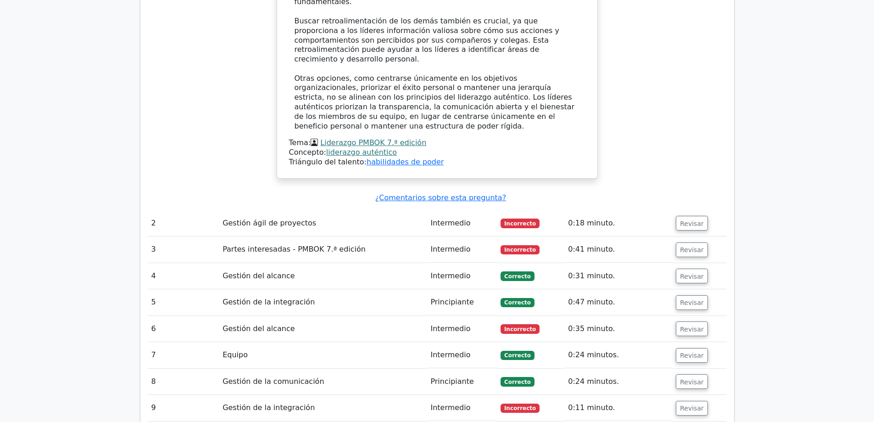
scroll to position [1193, 0]
